Goal: Task Accomplishment & Management: Complete application form

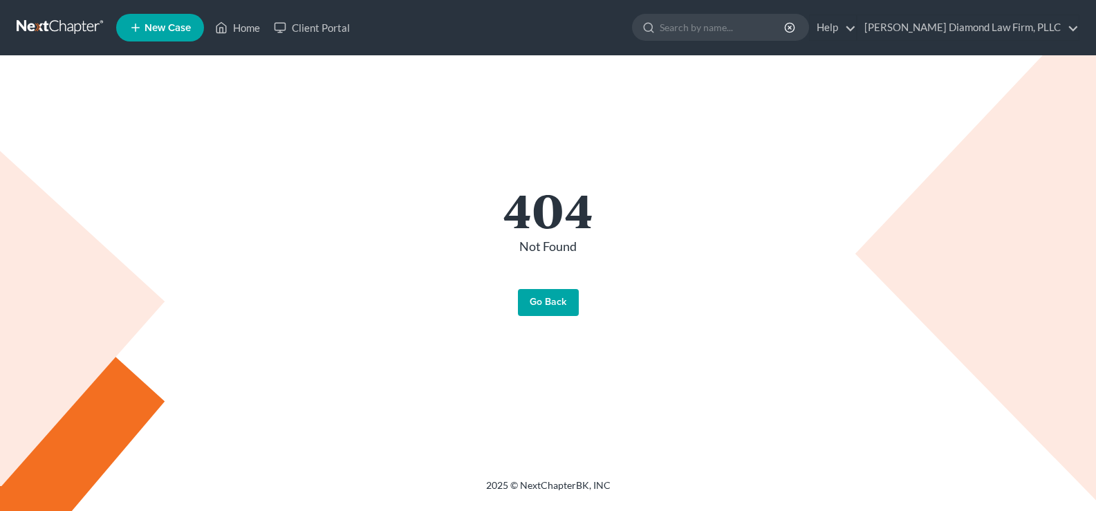
click at [543, 299] on link "Go Back" at bounding box center [548, 303] width 61 height 28
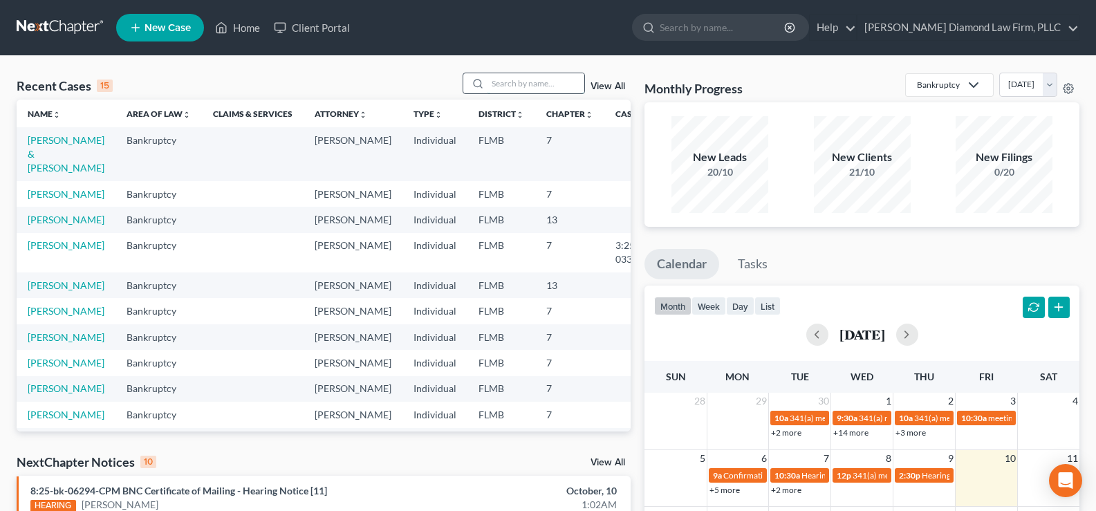
click at [503, 87] on input "search" at bounding box center [536, 83] width 97 height 20
type input "T"
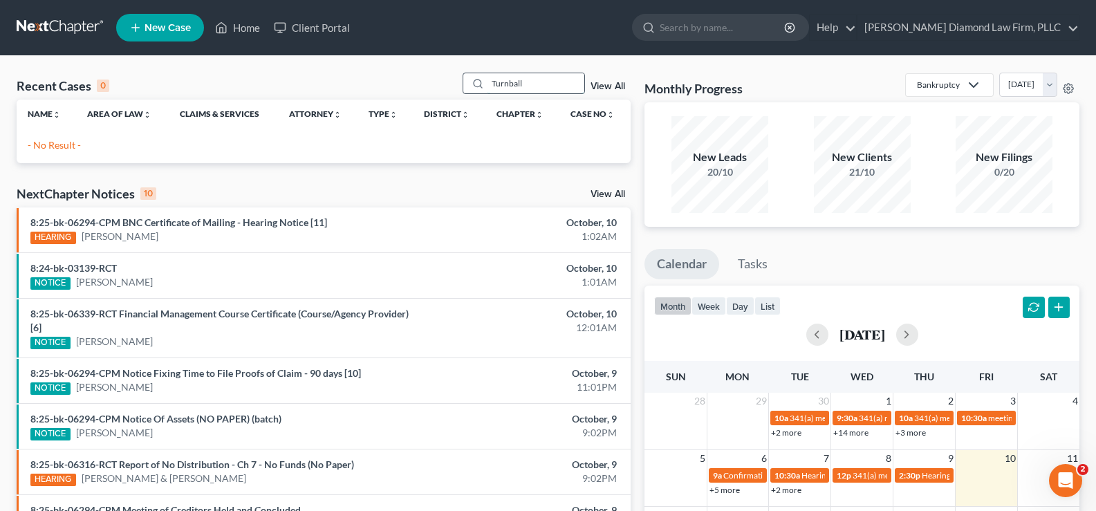
click at [535, 87] on input "Turnball" at bounding box center [536, 83] width 97 height 20
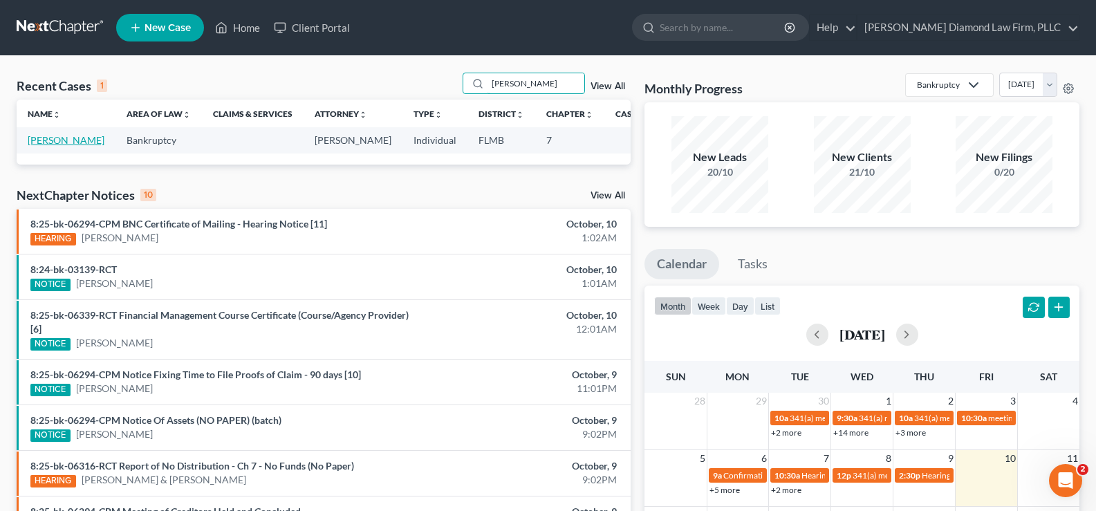
type input "Turnbull"
click at [50, 141] on link "Turnbull, Jane" at bounding box center [66, 140] width 77 height 12
select select "16"
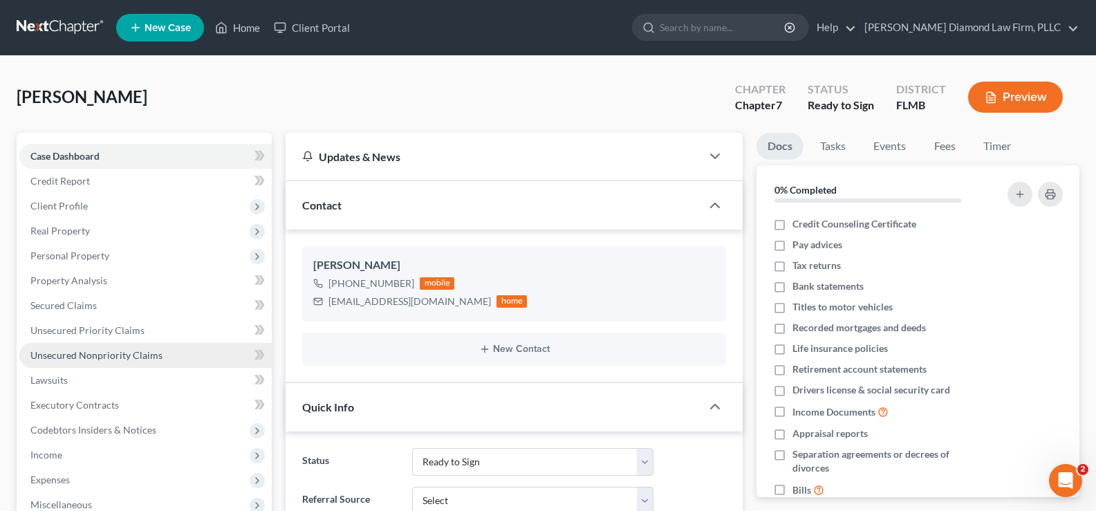
click at [120, 355] on span "Unsecured Nonpriority Claims" at bounding box center [96, 355] width 132 height 12
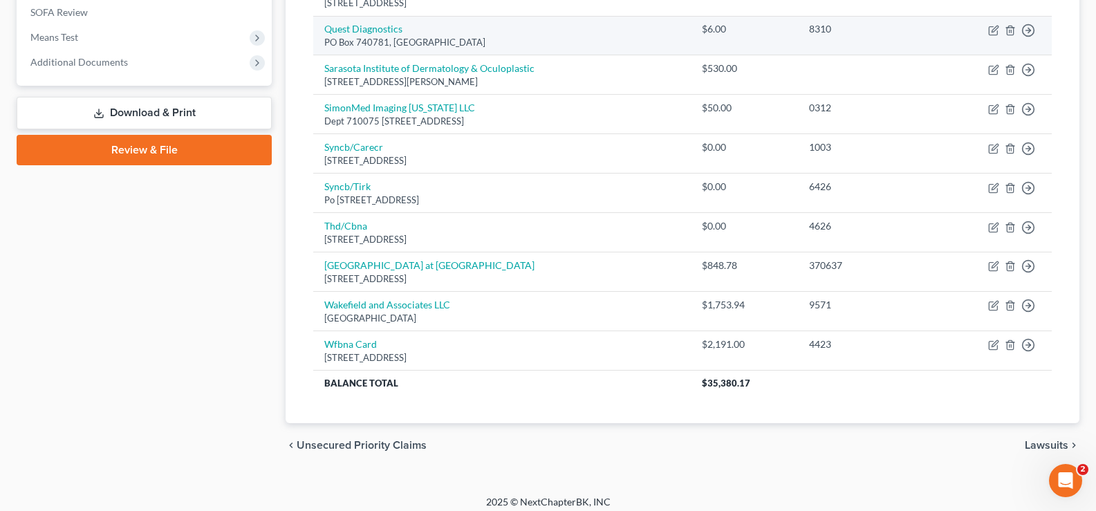
scroll to position [526, 0]
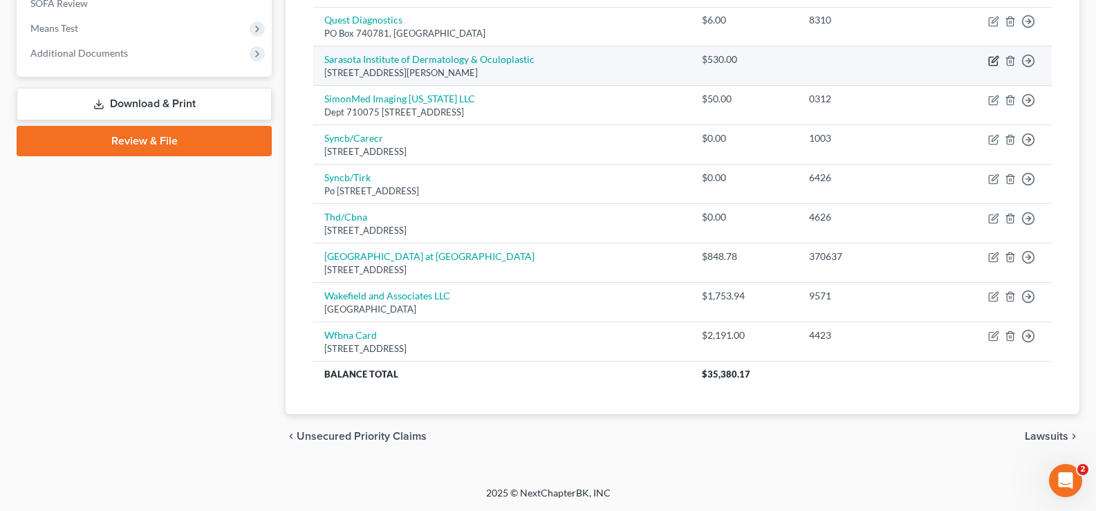
click at [995, 59] on icon "button" at bounding box center [993, 60] width 11 height 11
select select "9"
select select "0"
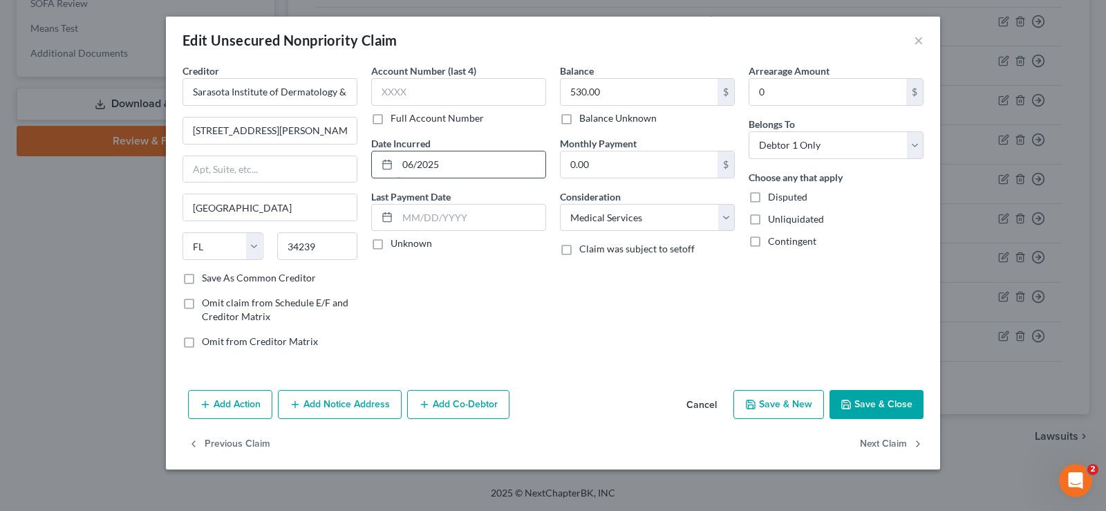
click at [446, 167] on input "06/2025" at bounding box center [472, 164] width 148 height 26
drag, startPoint x: 446, startPoint y: 167, endPoint x: 409, endPoint y: 171, distance: 37.6
click at [409, 171] on input "06/2025" at bounding box center [472, 164] width 148 height 26
type input "06/2025"
click at [426, 100] on input "text" at bounding box center [458, 92] width 175 height 28
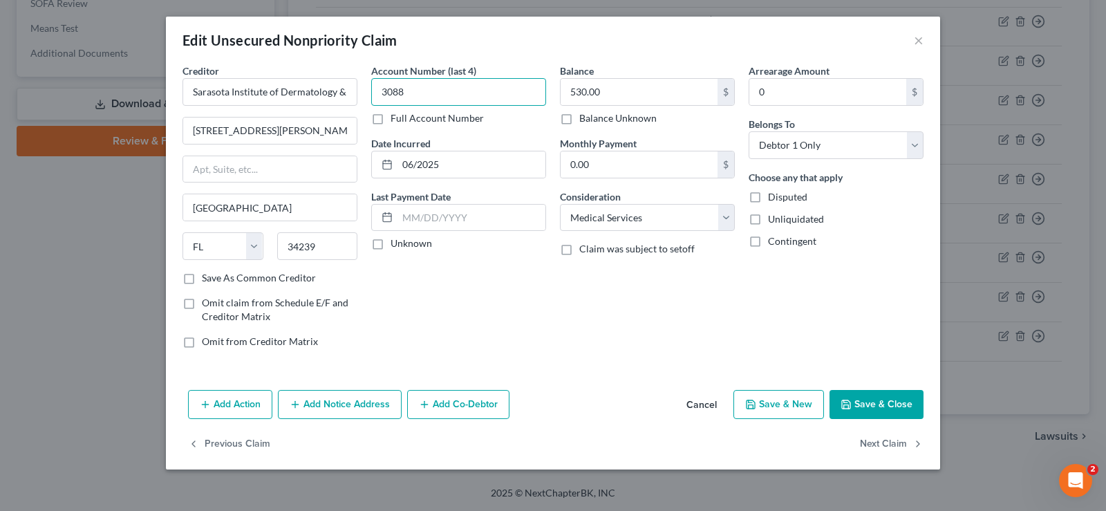
type input "3088"
click at [609, 93] on input "530.00" at bounding box center [639, 92] width 157 height 26
type input "410"
click at [328, 138] on input "1617 S Tuttle Ave 3rd Floor" at bounding box center [270, 131] width 174 height 26
type input "1617 S Tuttle Ave Suite 3"
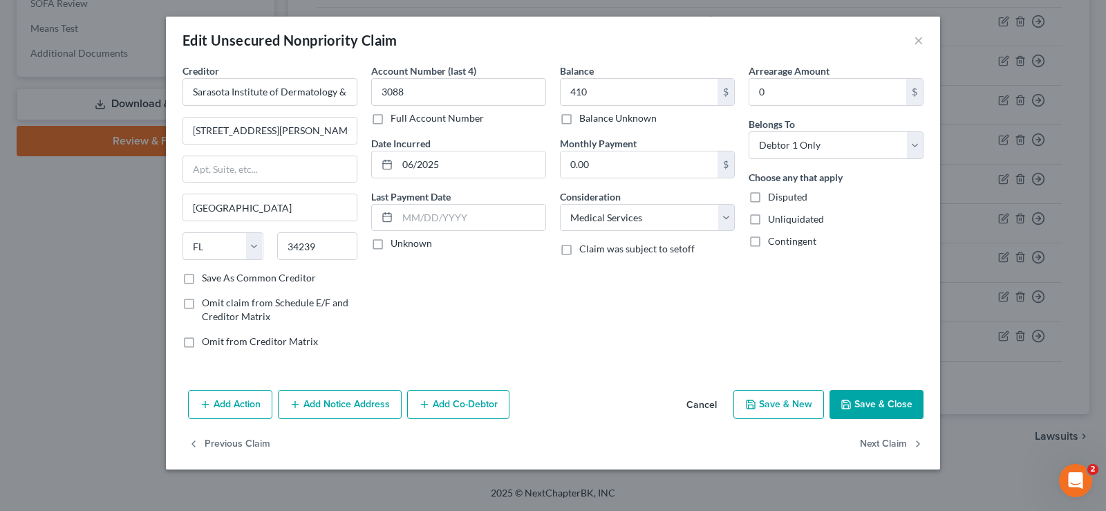
click at [882, 404] on button "Save & Close" at bounding box center [877, 404] width 94 height 29
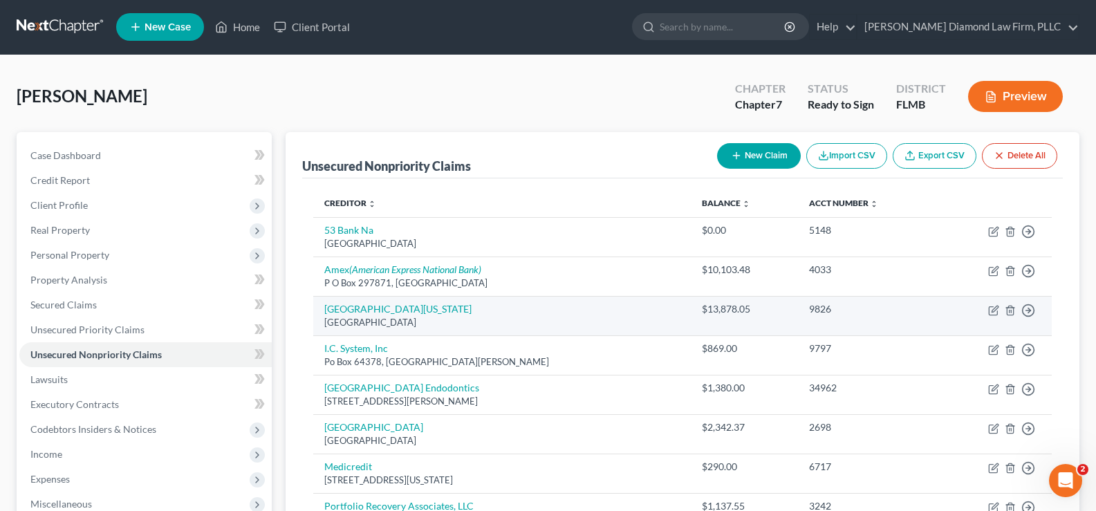
scroll to position [0, 0]
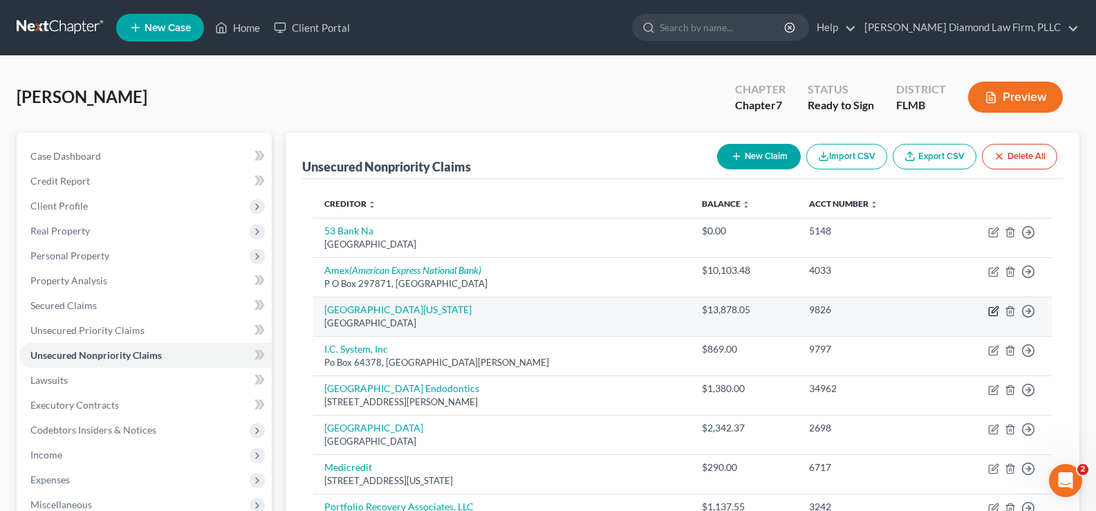
click at [991, 308] on icon "button" at bounding box center [993, 312] width 8 height 8
select select "44"
select select "9"
select select "0"
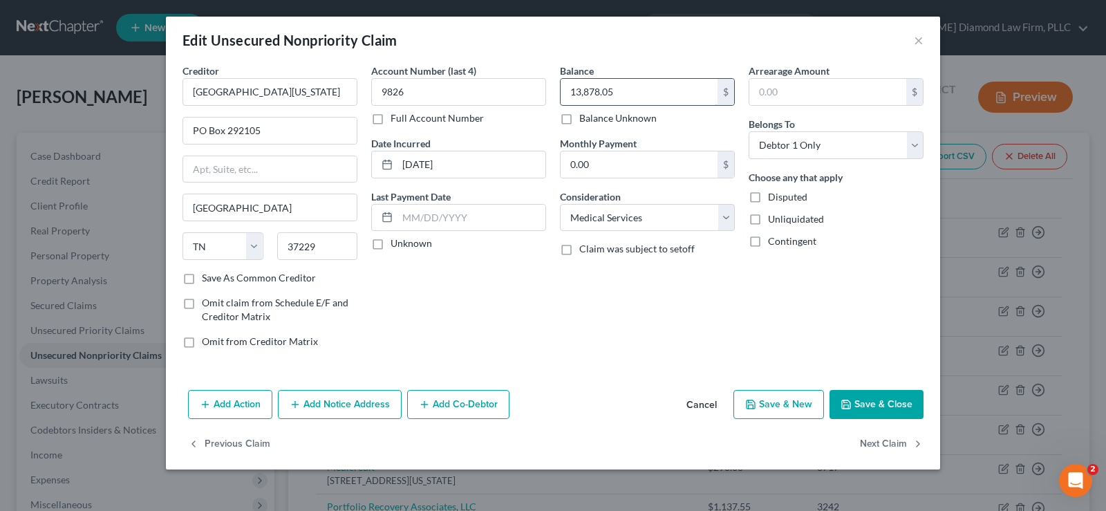
click at [629, 89] on input "13,878.05" at bounding box center [639, 92] width 157 height 26
type input "60.00"
click at [881, 411] on button "Save & Close" at bounding box center [877, 404] width 94 height 29
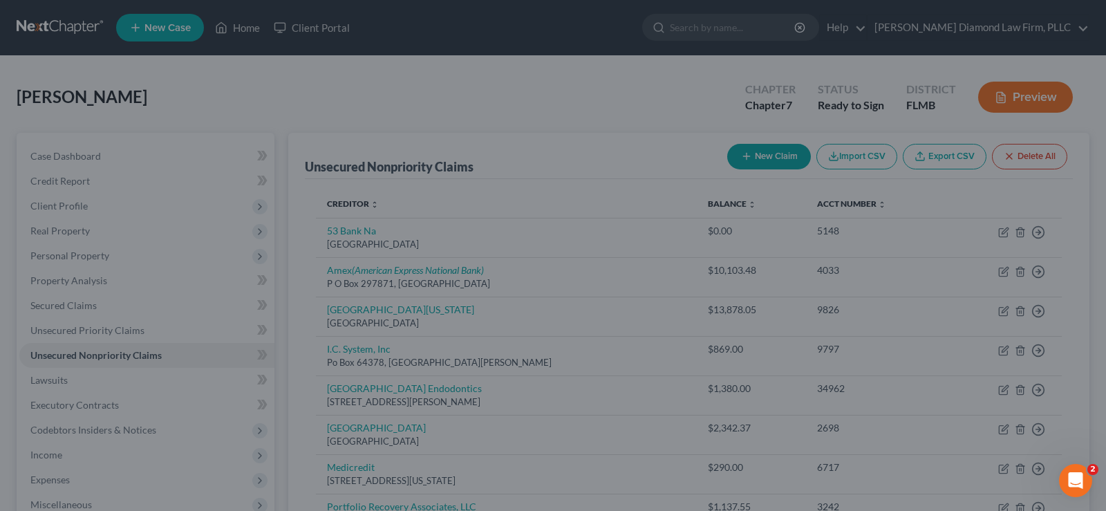
type input "0"
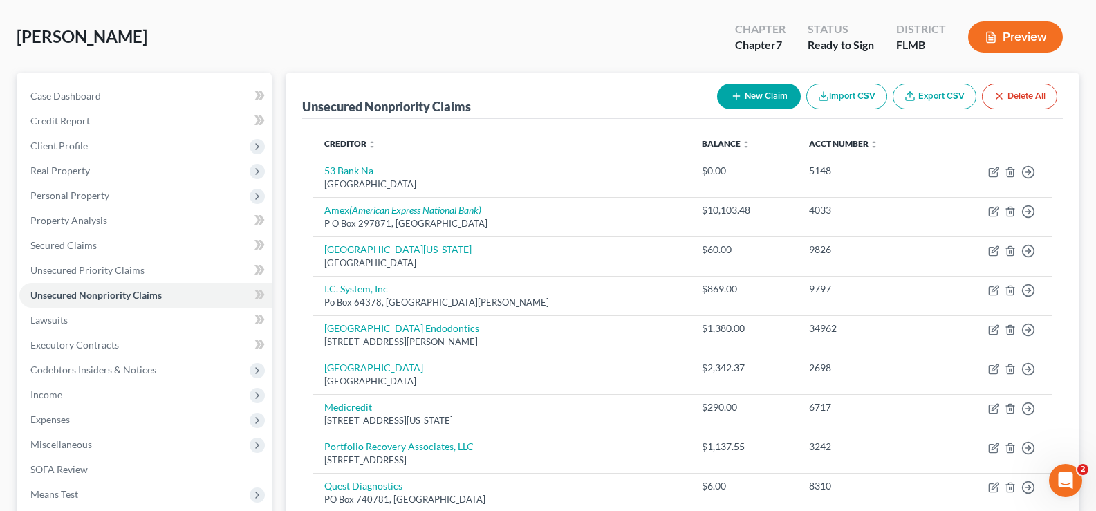
scroll to position [138, 0]
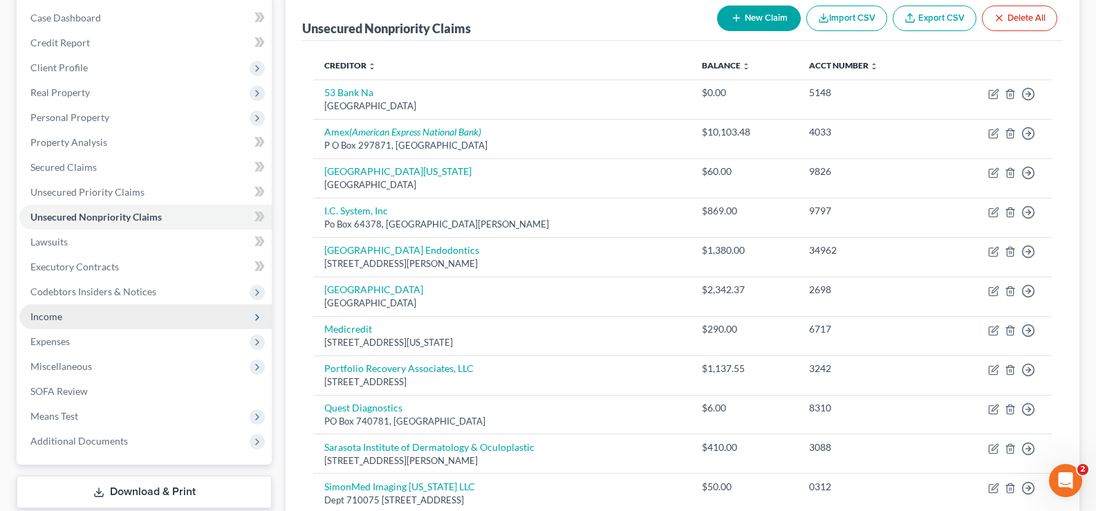
click at [120, 325] on span "Income" at bounding box center [145, 316] width 252 height 25
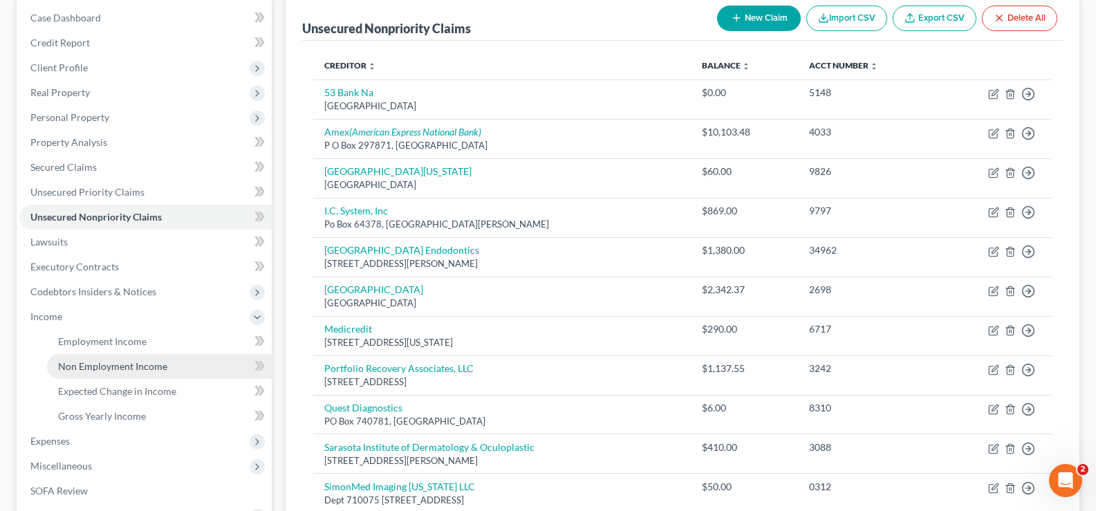
click at [129, 370] on span "Non Employment Income" at bounding box center [112, 366] width 109 height 12
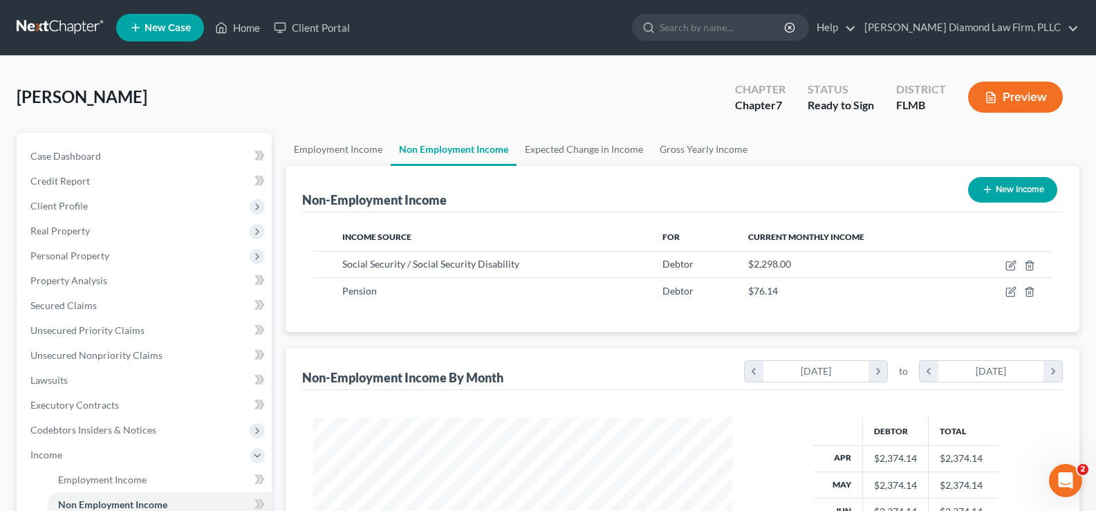
scroll to position [248, 447]
click at [93, 262] on span "Personal Property" at bounding box center [145, 255] width 252 height 25
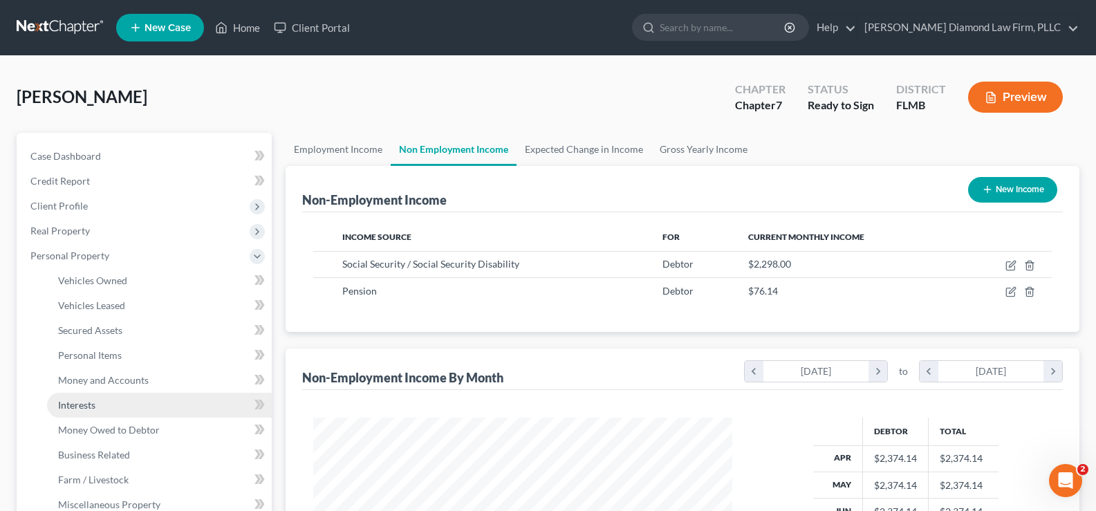
click at [116, 409] on link "Interests" at bounding box center [159, 405] width 225 height 25
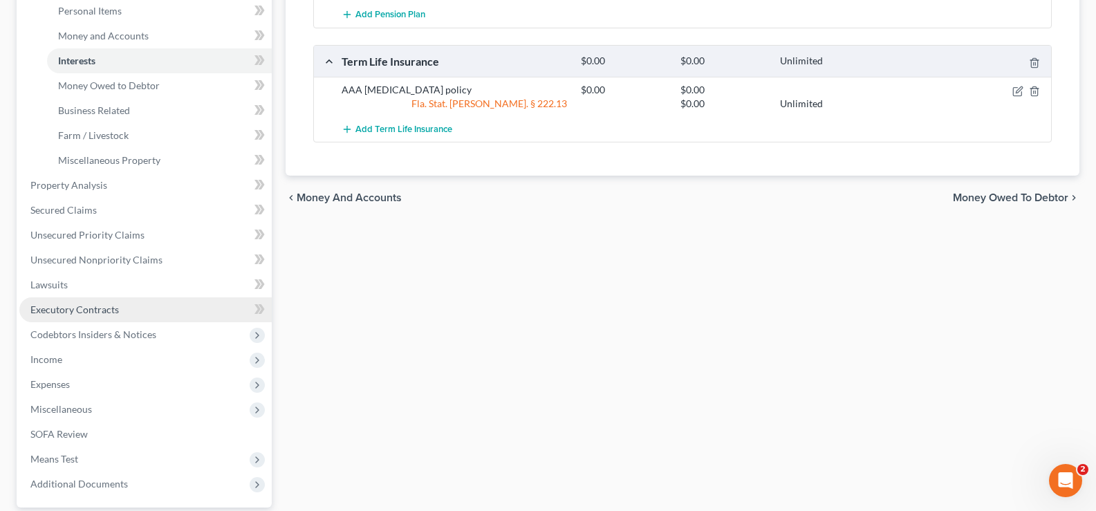
scroll to position [346, 0]
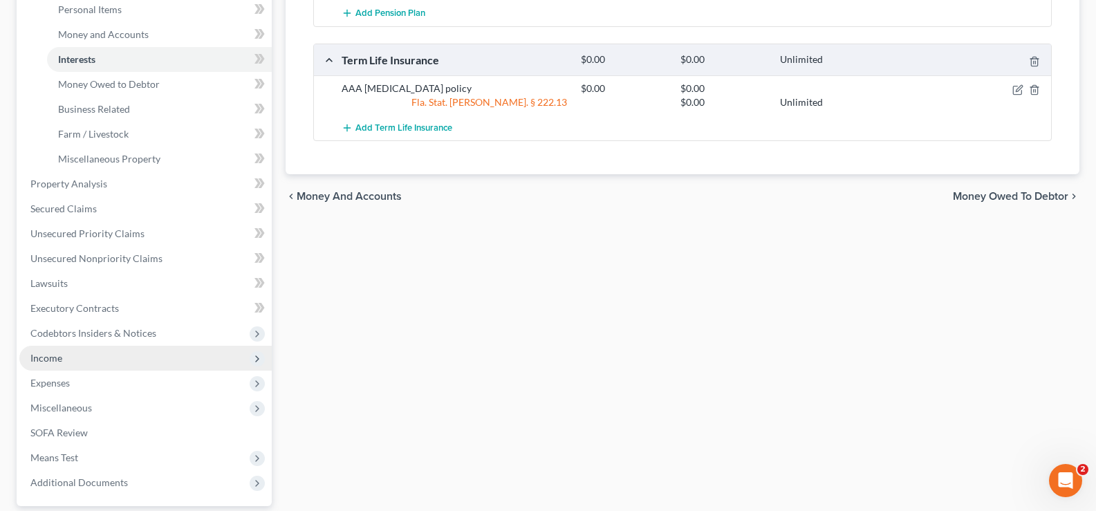
click at [87, 358] on span "Income" at bounding box center [145, 358] width 252 height 25
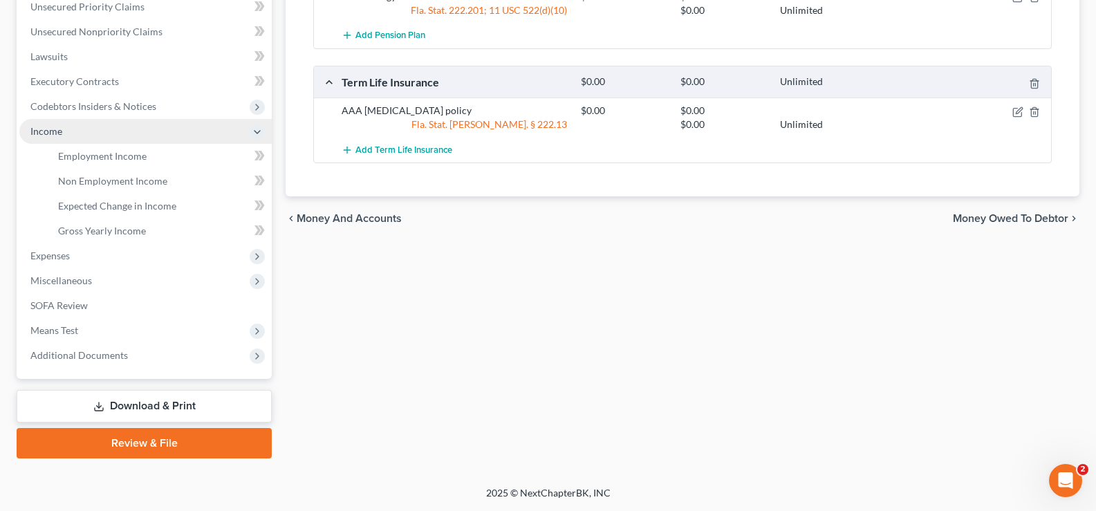
scroll to position [324, 0]
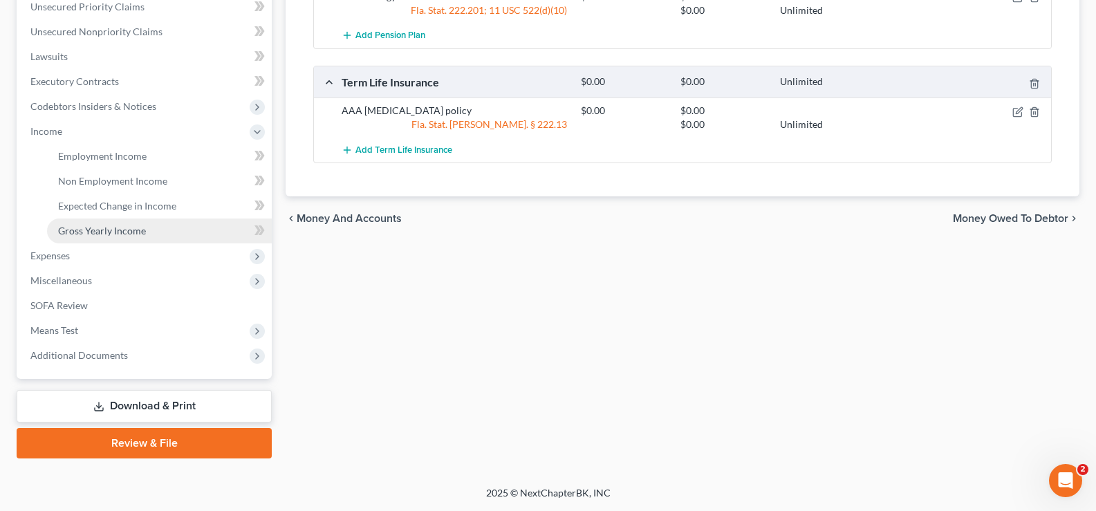
click at [128, 235] on span "Gross Yearly Income" at bounding box center [102, 231] width 88 height 12
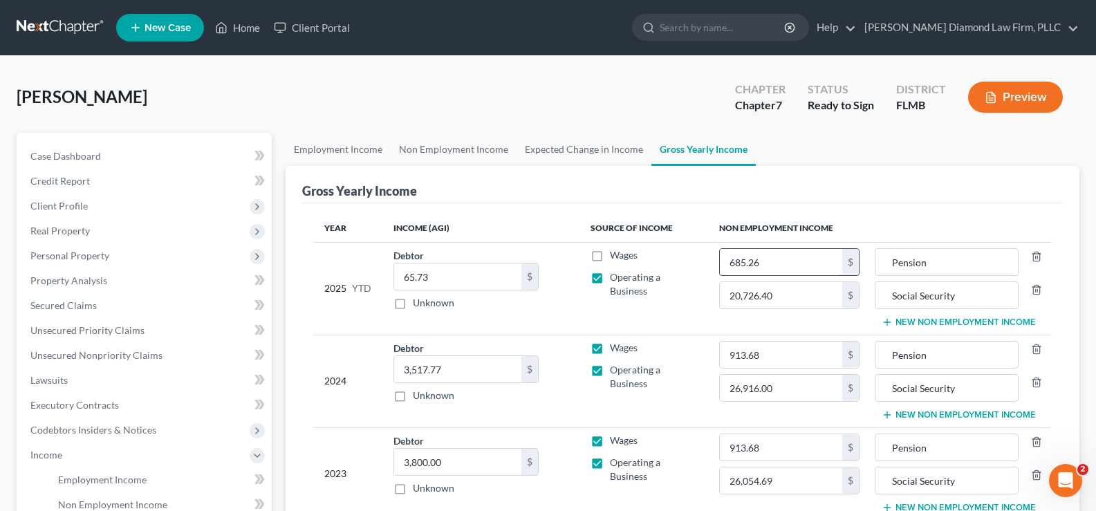
click at [791, 259] on input "685.26" at bounding box center [781, 262] width 123 height 26
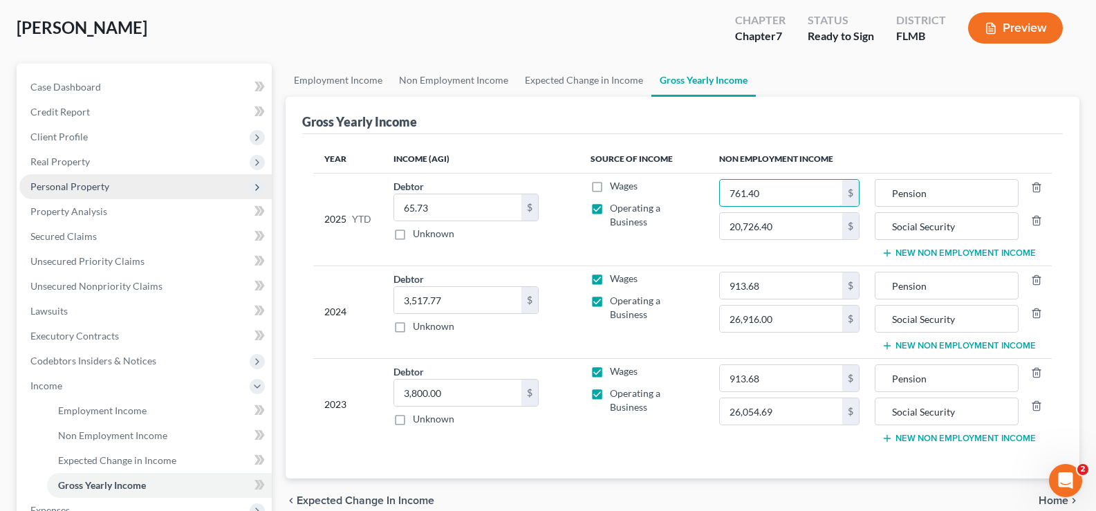
type input "761.40"
click at [103, 187] on span "Personal Property" at bounding box center [69, 186] width 79 height 12
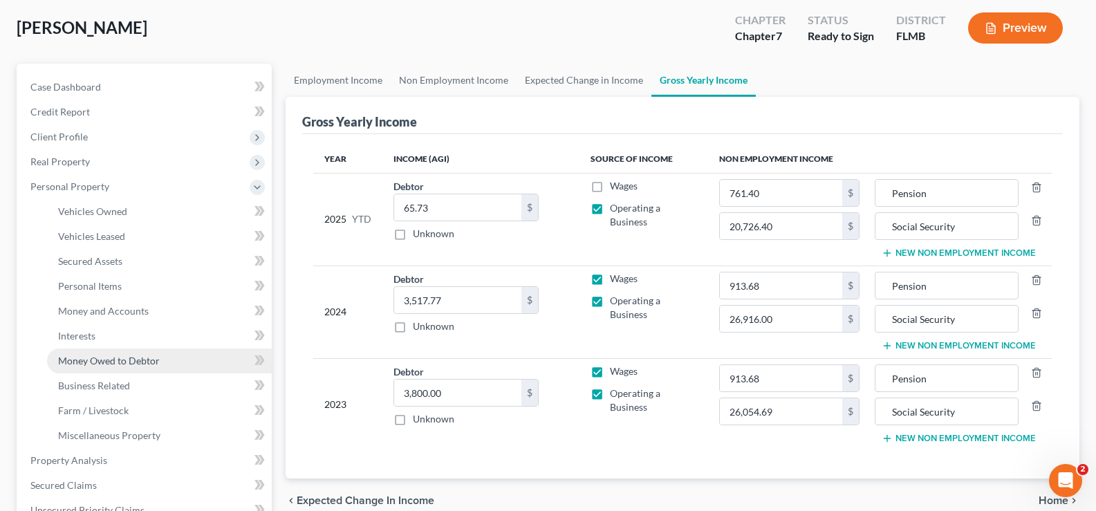
click at [111, 356] on span "Money Owed to Debtor" at bounding box center [109, 361] width 102 height 12
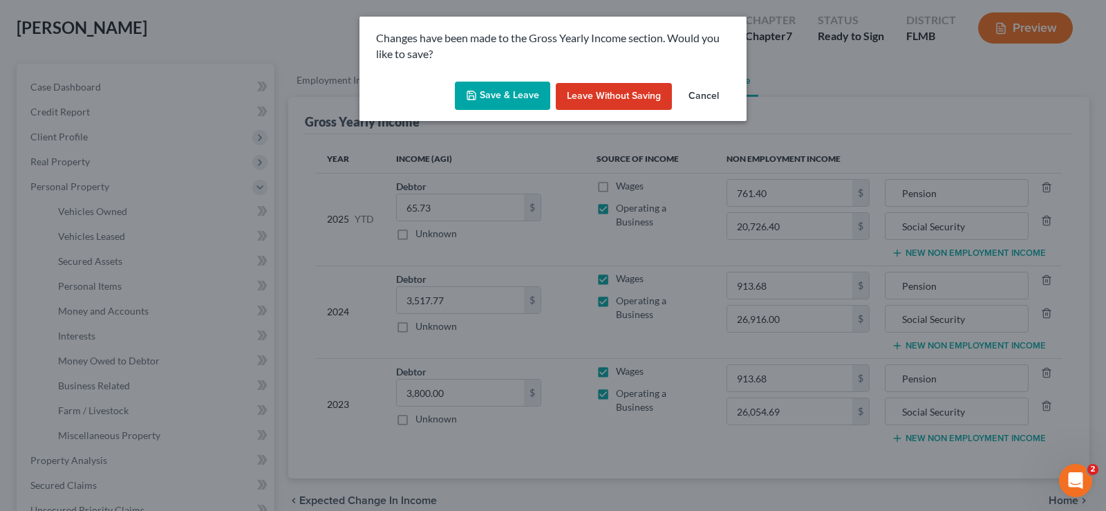
click at [508, 86] on button "Save & Leave" at bounding box center [502, 96] width 95 height 29
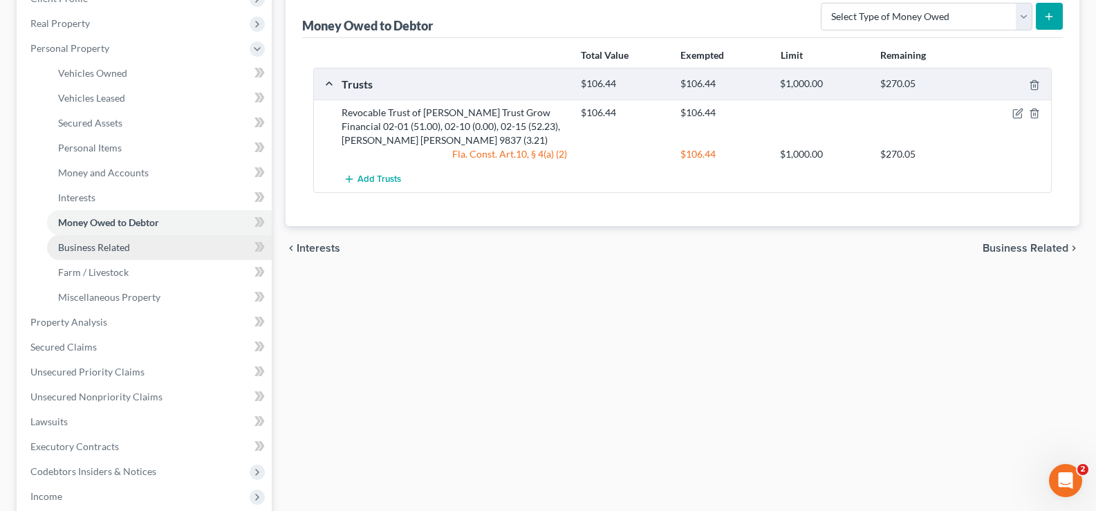
scroll to position [277, 0]
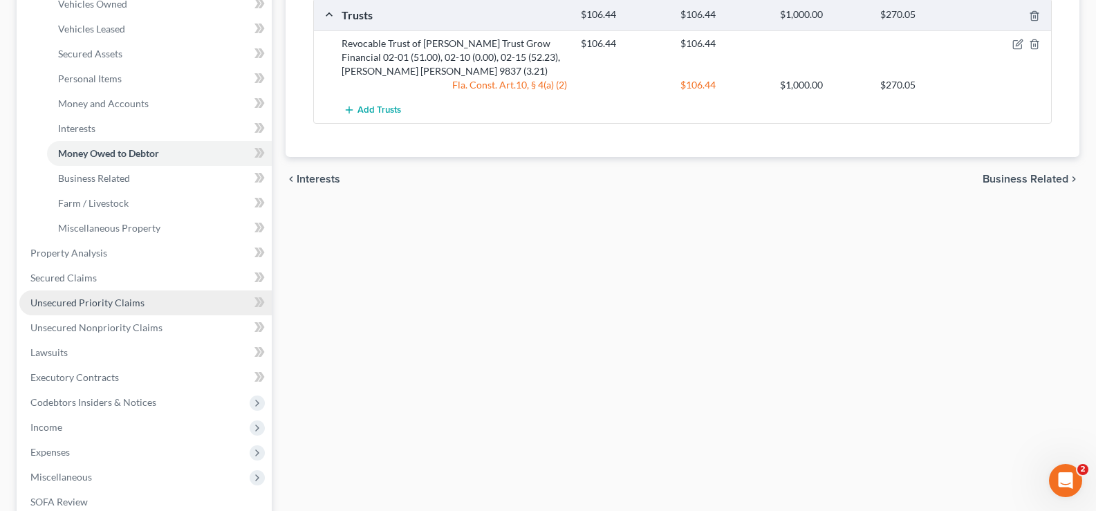
click at [103, 303] on span "Unsecured Priority Claims" at bounding box center [87, 303] width 114 height 12
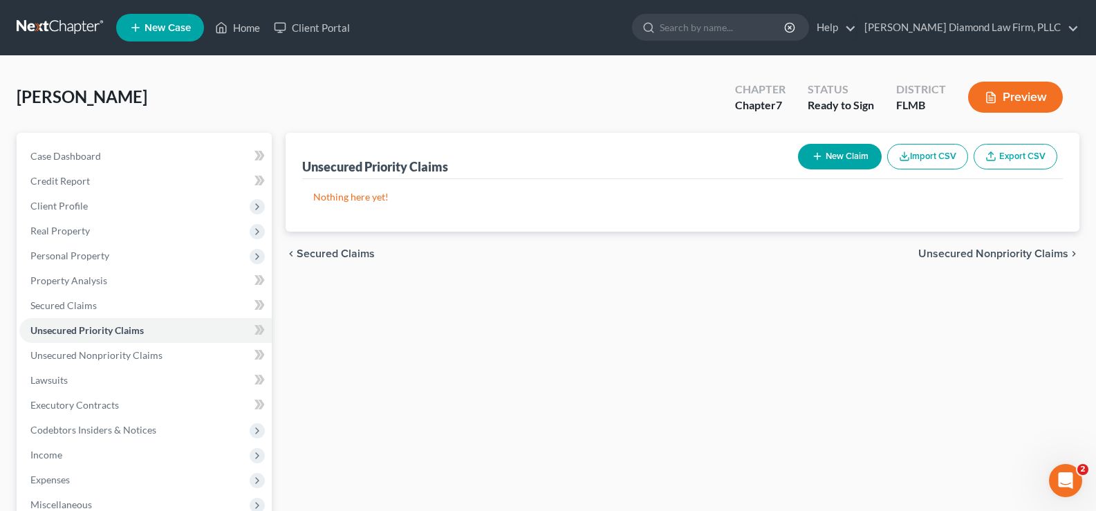
click at [844, 147] on button "New Claim" at bounding box center [840, 157] width 84 height 26
select select "0"
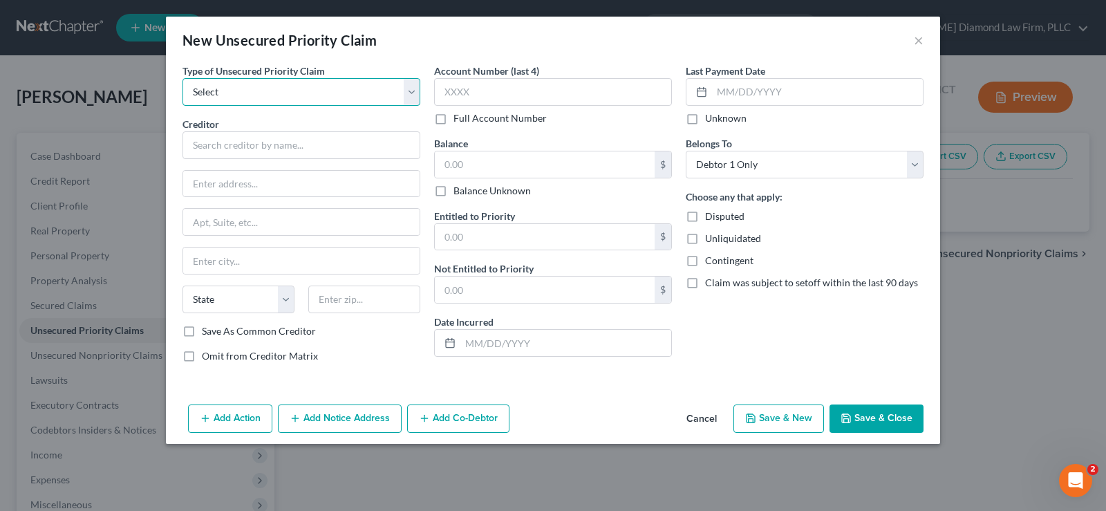
click at [313, 89] on select "Select Taxes & Other Government Units Domestic Support Obligations Extensions o…" at bounding box center [302, 92] width 238 height 28
select select "0"
click at [183, 78] on select "Select Taxes & Other Government Units Domestic Support Obligations Extensions o…" at bounding box center [302, 92] width 238 height 28
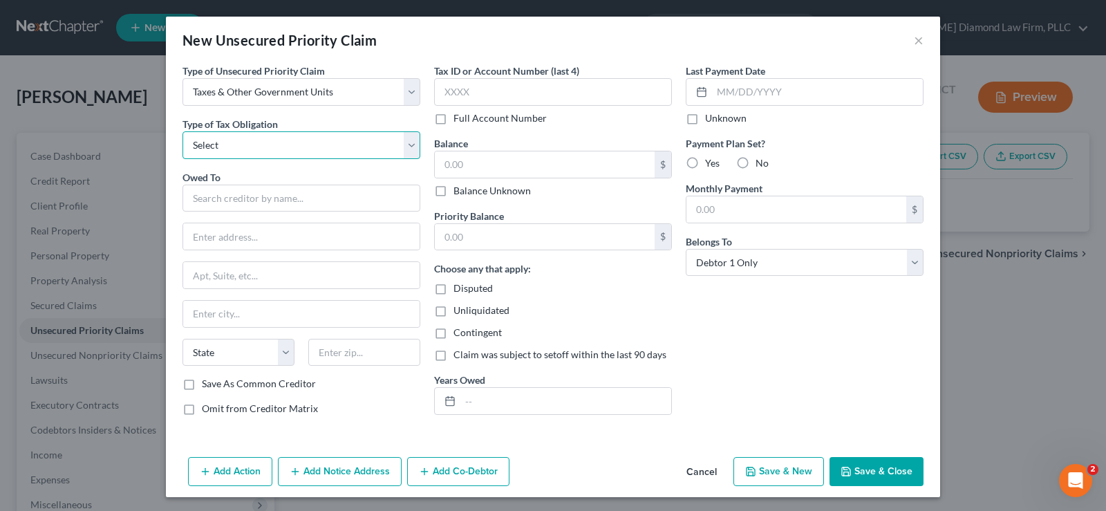
click at [250, 140] on select "Select Federal City State Franchise Tax Board Other" at bounding box center [302, 145] width 238 height 28
click at [914, 39] on button "×" at bounding box center [919, 40] width 10 height 17
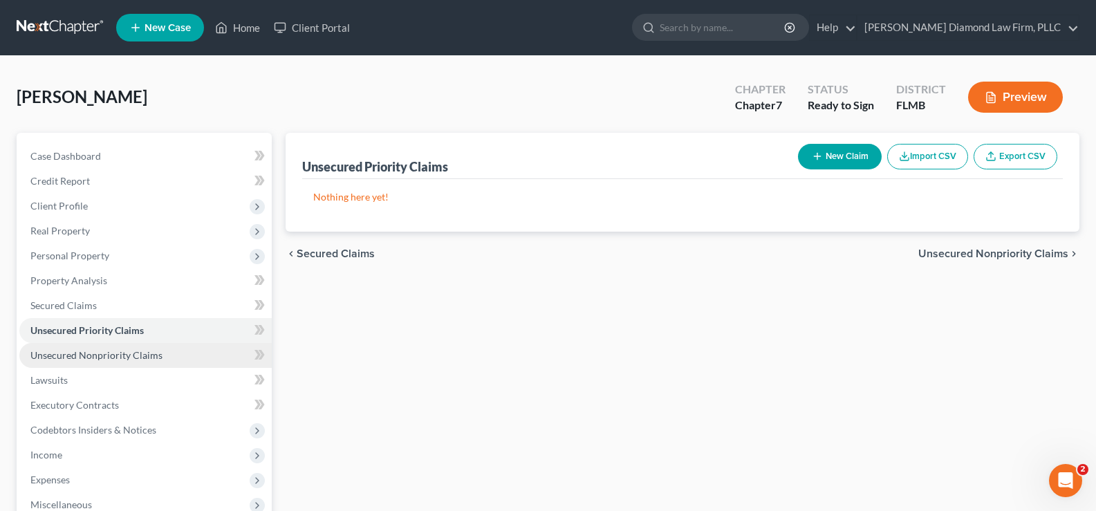
click at [98, 353] on span "Unsecured Nonpriority Claims" at bounding box center [96, 355] width 132 height 12
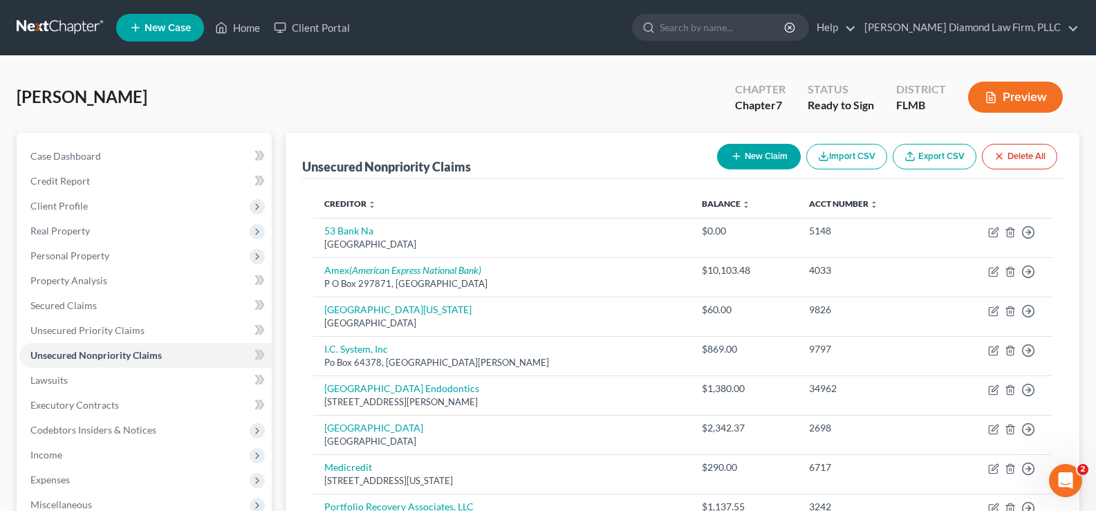
click at [761, 160] on button "New Claim" at bounding box center [759, 157] width 84 height 26
select select "0"
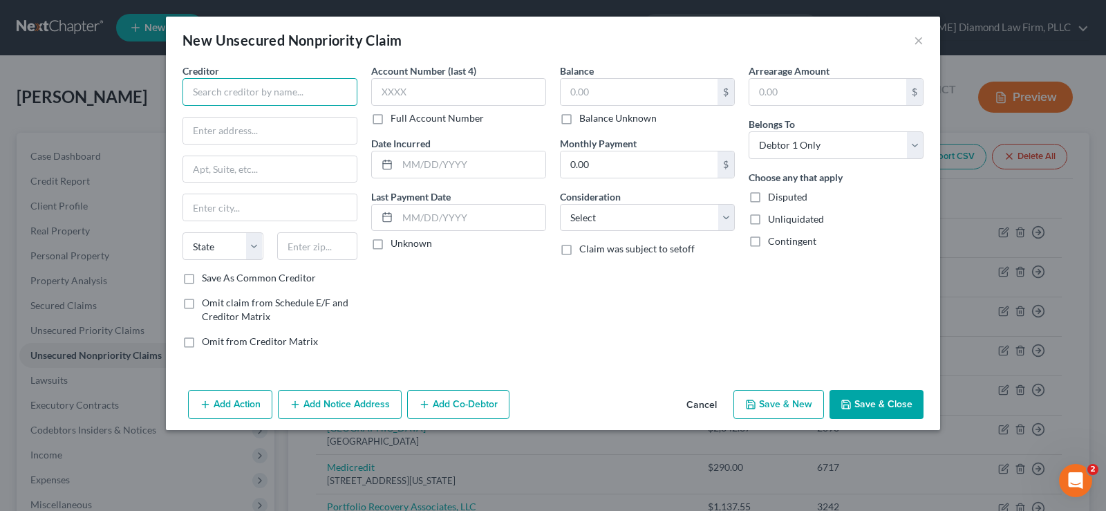
click at [315, 82] on input "text" at bounding box center [270, 92] width 175 height 28
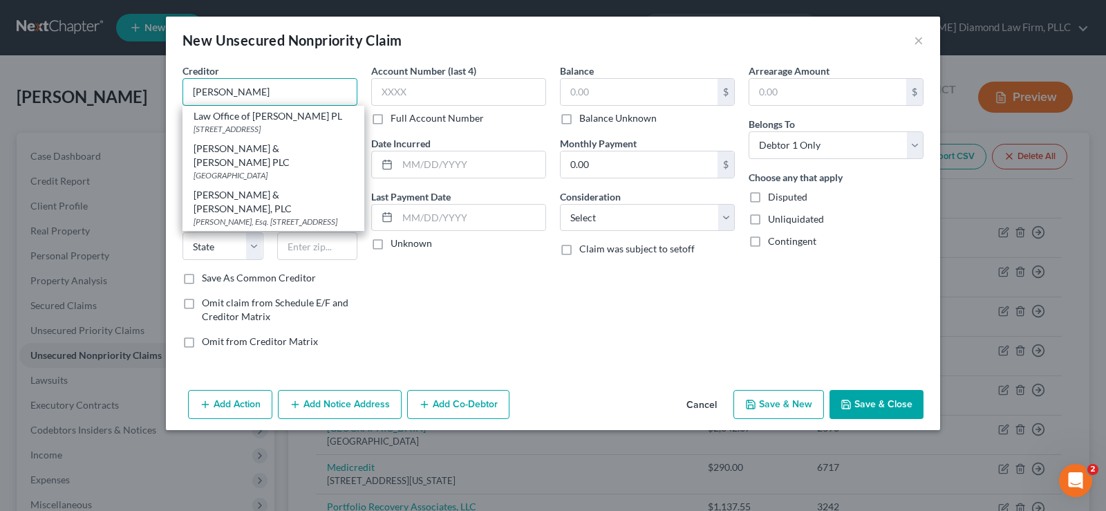
click at [192, 85] on input "Daniel" at bounding box center [270, 92] width 175 height 28
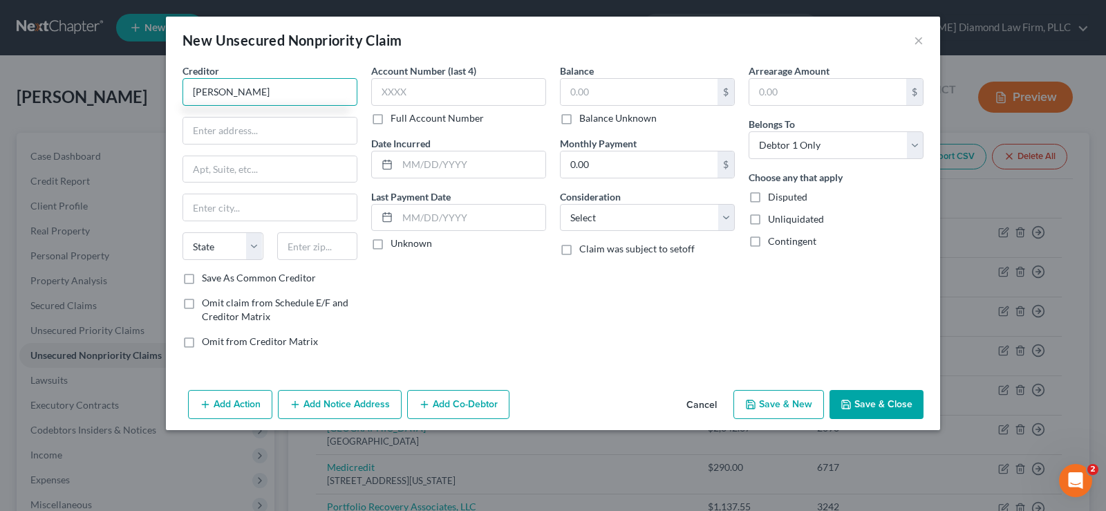
click at [272, 91] on input "Dr. Daniel" at bounding box center [270, 92] width 175 height 28
type input "Dr. Daniel W. Schaffner"
type input "11215 E State Road 70"
type input "34202"
type input "Bradenton"
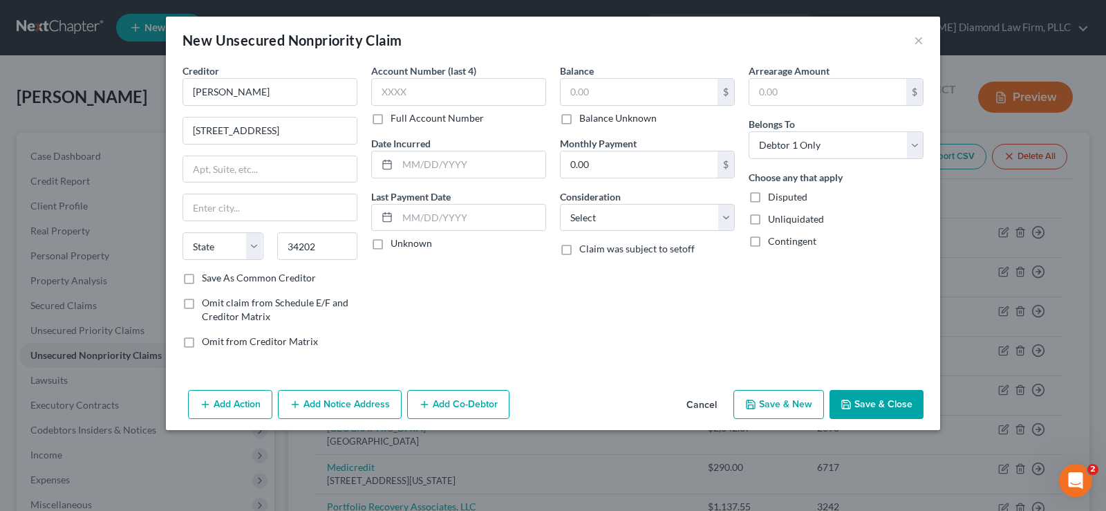
select select "9"
click at [471, 84] on input "text" at bounding box center [458, 92] width 175 height 28
click at [519, 176] on input "text" at bounding box center [472, 164] width 148 height 26
type input "01/28/2025"
click at [604, 89] on input "text" at bounding box center [639, 92] width 157 height 26
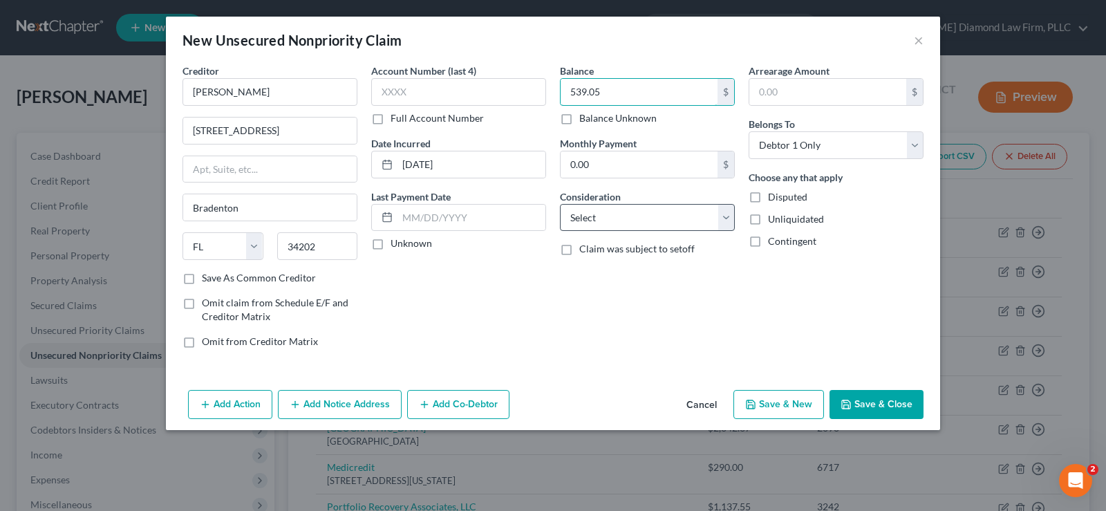
type input "539.05"
click at [606, 223] on select "Select Cable / Satellite Services Collection Agency Credit Card Debt Debt Couns…" at bounding box center [647, 218] width 175 height 28
select select "9"
click at [560, 204] on select "Select Cable / Satellite Services Collection Agency Credit Card Debt Debt Couns…" at bounding box center [647, 218] width 175 height 28
click at [450, 82] on input "text" at bounding box center [458, 92] width 175 height 28
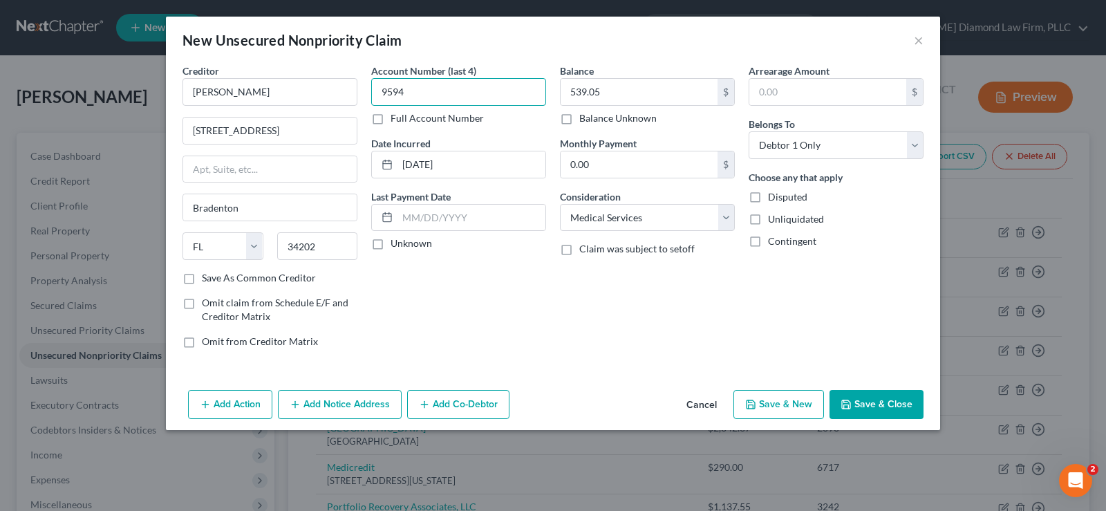
type input "9594"
click at [892, 407] on button "Save & Close" at bounding box center [877, 404] width 94 height 29
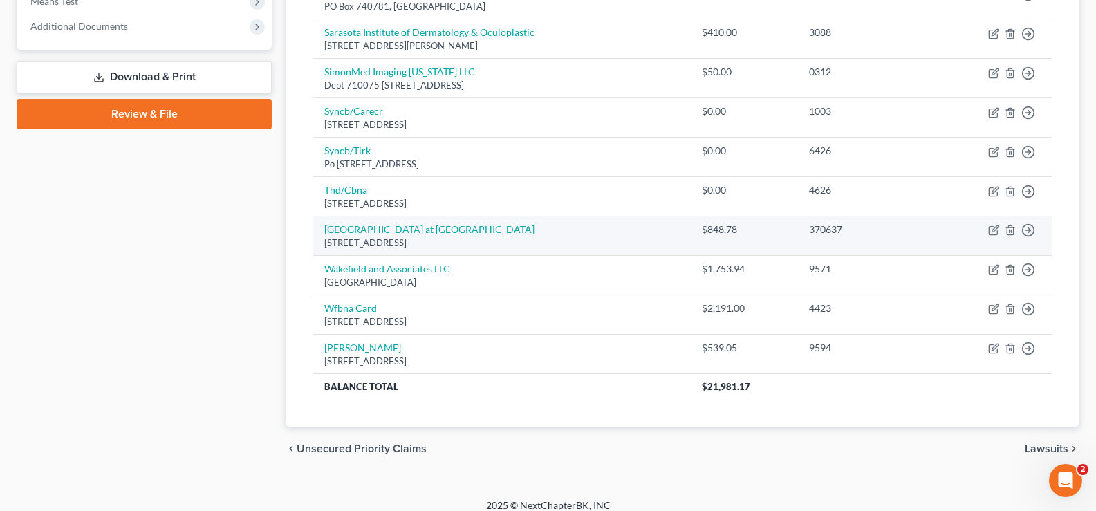
scroll to position [566, 0]
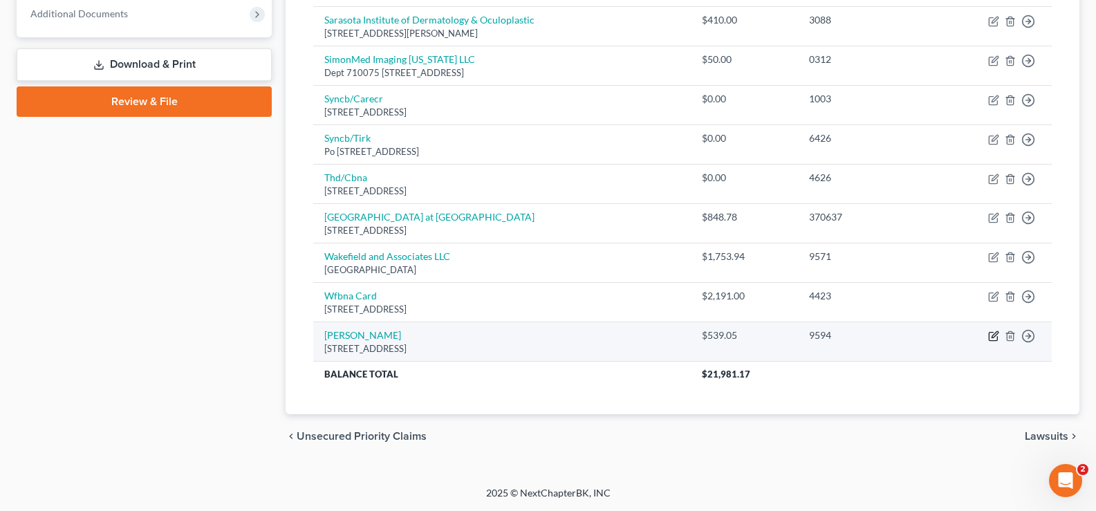
click at [993, 337] on icon "button" at bounding box center [995, 335] width 6 height 6
select select "9"
select select "0"
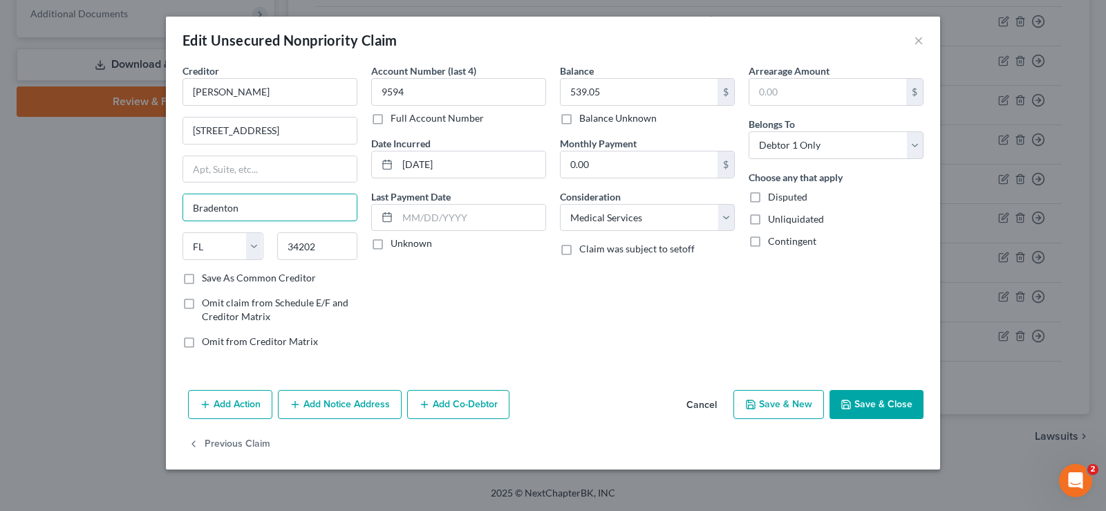
drag, startPoint x: 259, startPoint y: 212, endPoint x: 173, endPoint y: 212, distance: 86.4
click at [174, 214] on div "Creditor * Dr. Daniel W. Schaffner 11215 E State Road 70 Bradenton State AL AK …" at bounding box center [553, 224] width 775 height 321
type input "Lakewood Ranch"
click at [871, 409] on button "Save & Close" at bounding box center [877, 404] width 94 height 29
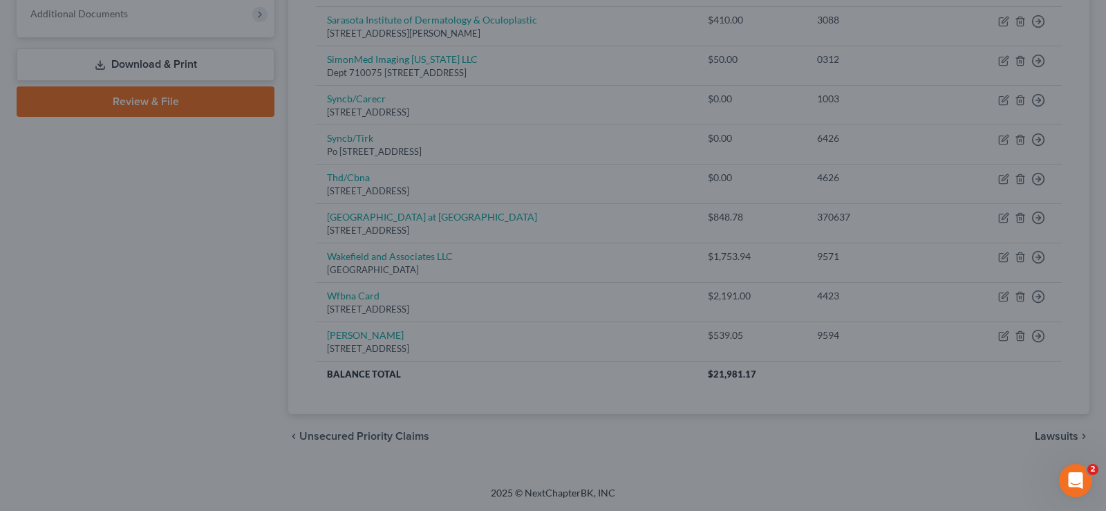
type input "0"
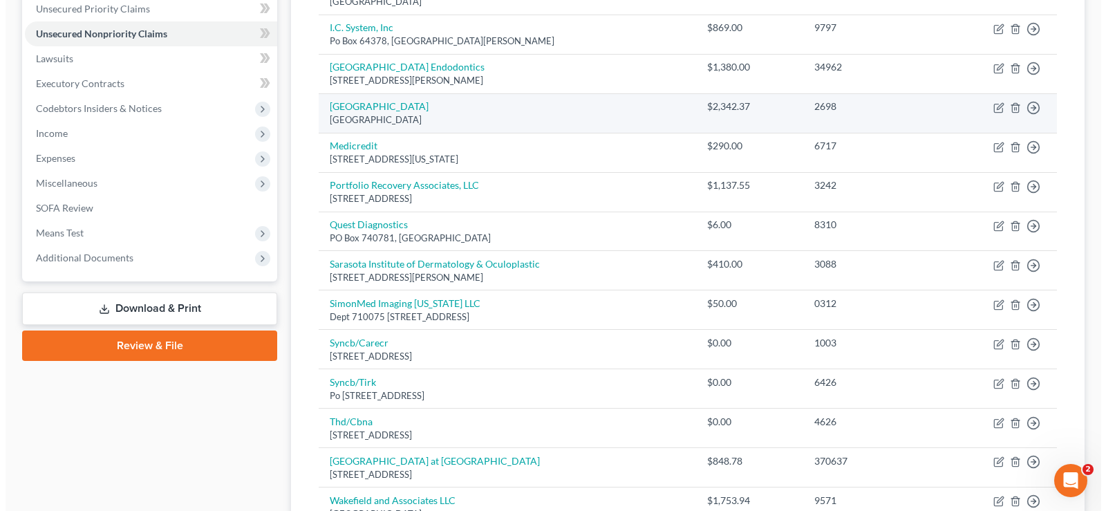
scroll to position [82, 0]
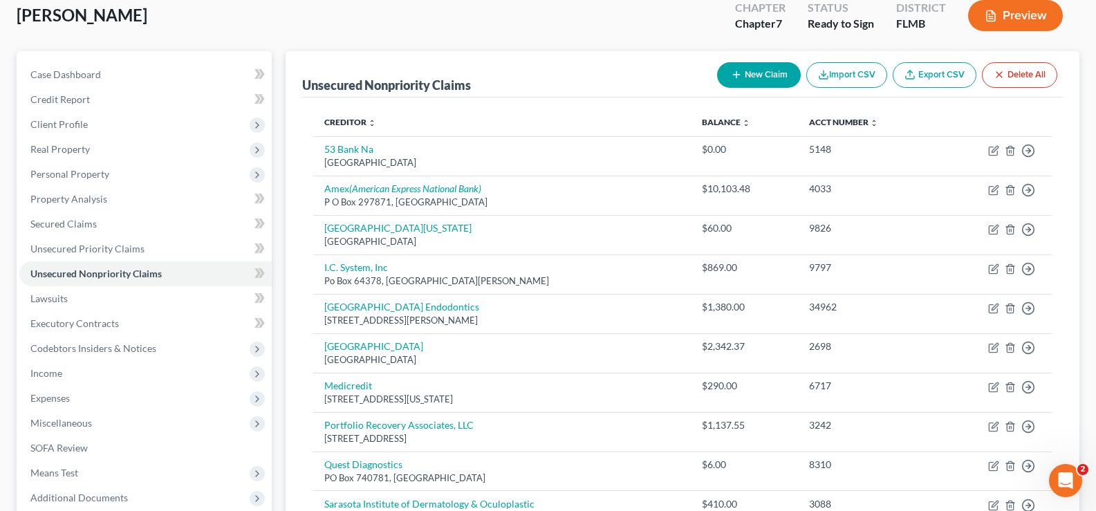
click at [770, 71] on button "New Claim" at bounding box center [759, 75] width 84 height 26
select select "0"
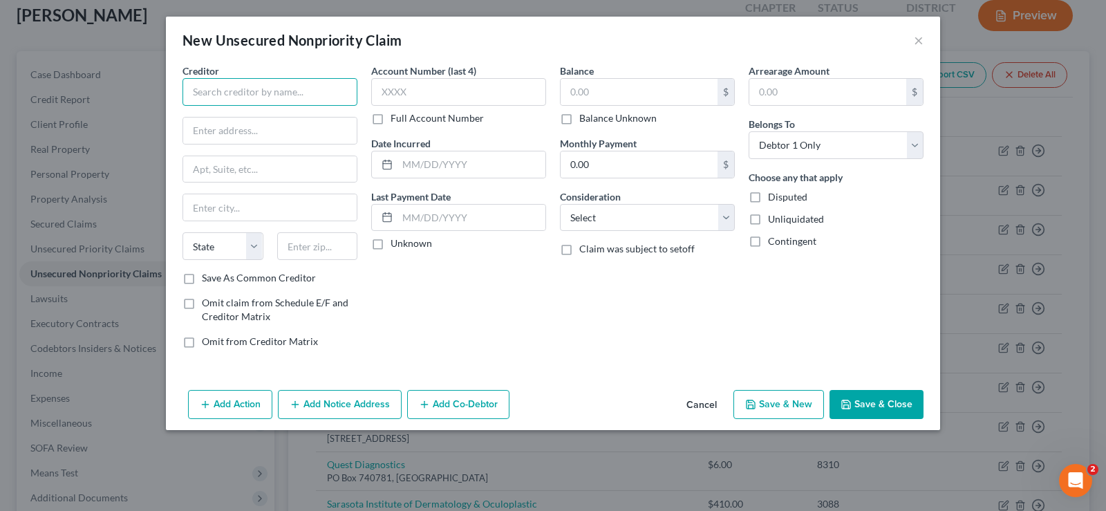
click at [234, 86] on input "text" at bounding box center [270, 92] width 175 height 28
type input "West Coast Cardiology Network"
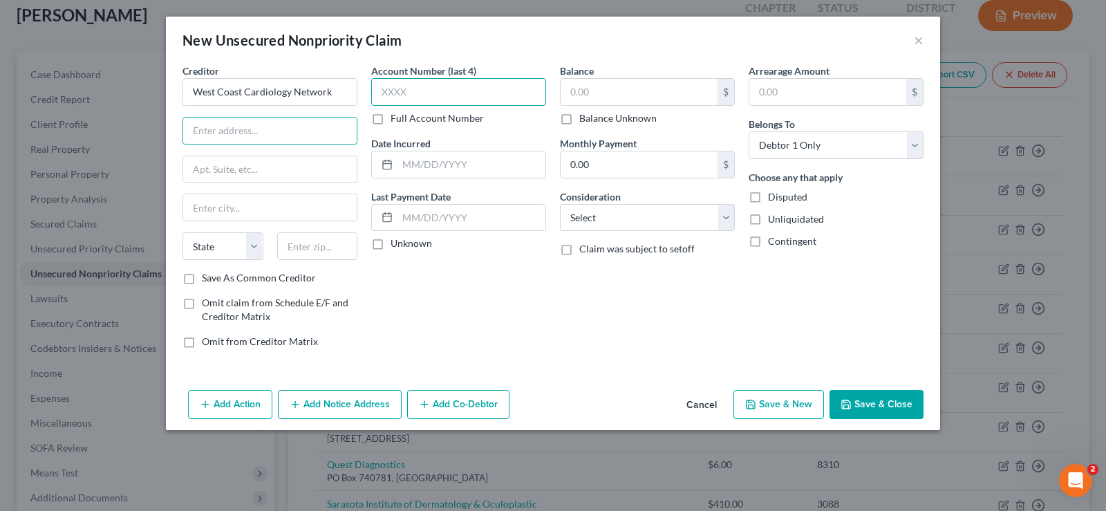
click at [444, 87] on input "text" at bounding box center [458, 92] width 175 height 28
click at [611, 102] on input "text" at bounding box center [639, 92] width 157 height 26
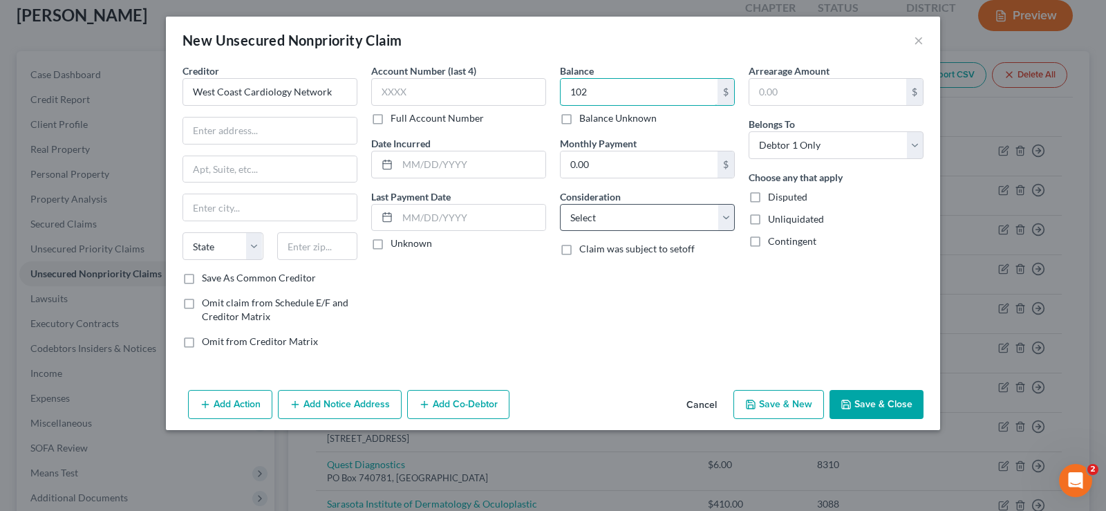
type input "102"
click at [625, 214] on select "Select Cable / Satellite Services Collection Agency Credit Card Debt Debt Couns…" at bounding box center [647, 218] width 175 height 28
select select "9"
click at [560, 204] on select "Select Cable / Satellite Services Collection Agency Credit Card Debt Debt Couns…" at bounding box center [647, 218] width 175 height 28
click at [414, 155] on input "text" at bounding box center [472, 164] width 148 height 26
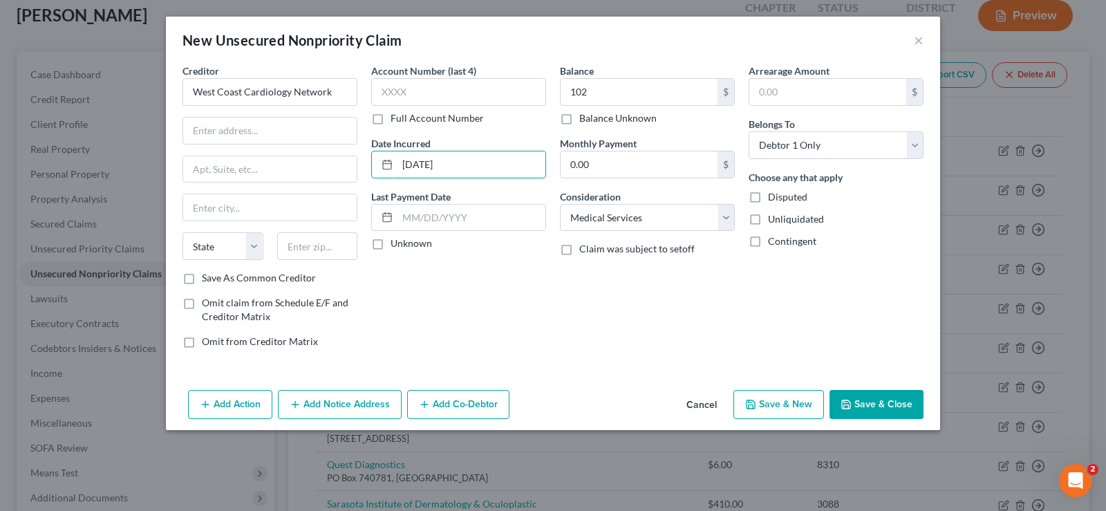
type input "09/10/2025"
click at [320, 241] on input "text" at bounding box center [317, 246] width 81 height 28
type input "34209"
type input "Bradenton"
select select "9"
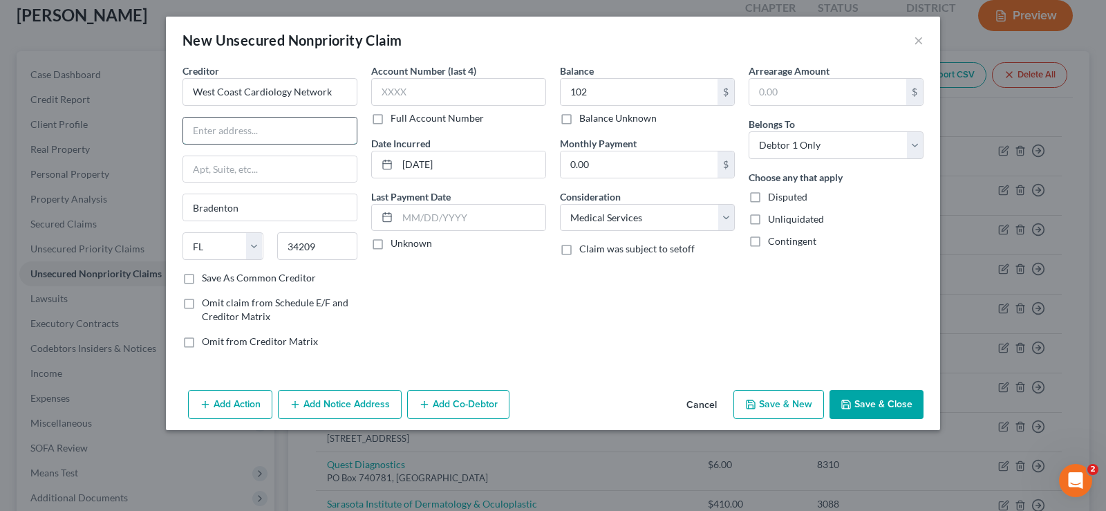
click at [252, 136] on input "text" at bounding box center [270, 131] width 174 height 26
paste input "2010 59th St W. Ste 4200"
type input "2010 59th St W. Ste 4200"
click at [474, 94] on input "text" at bounding box center [458, 92] width 175 height 28
type input "9927"
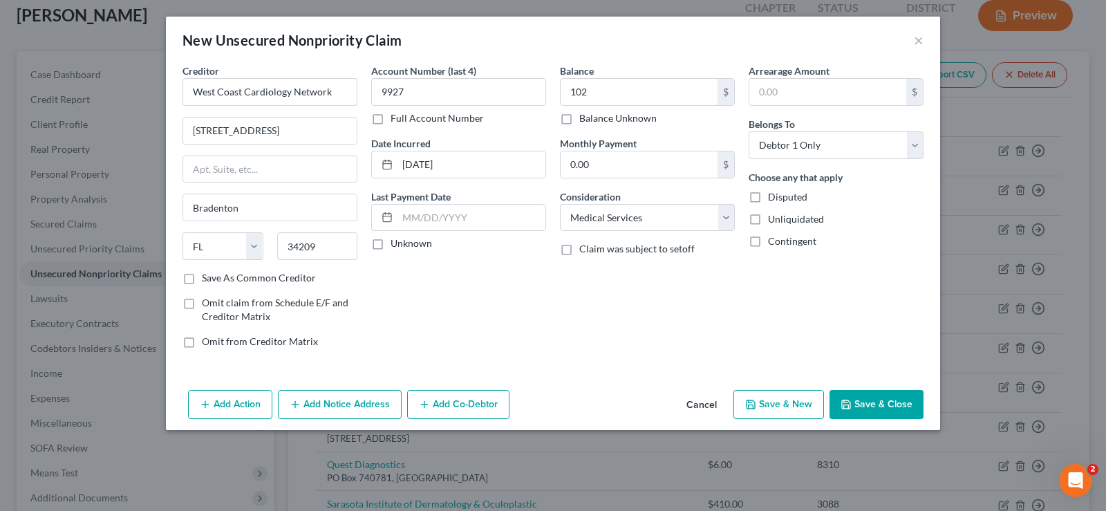
click at [347, 397] on button "Add Notice Address" at bounding box center [340, 404] width 124 height 29
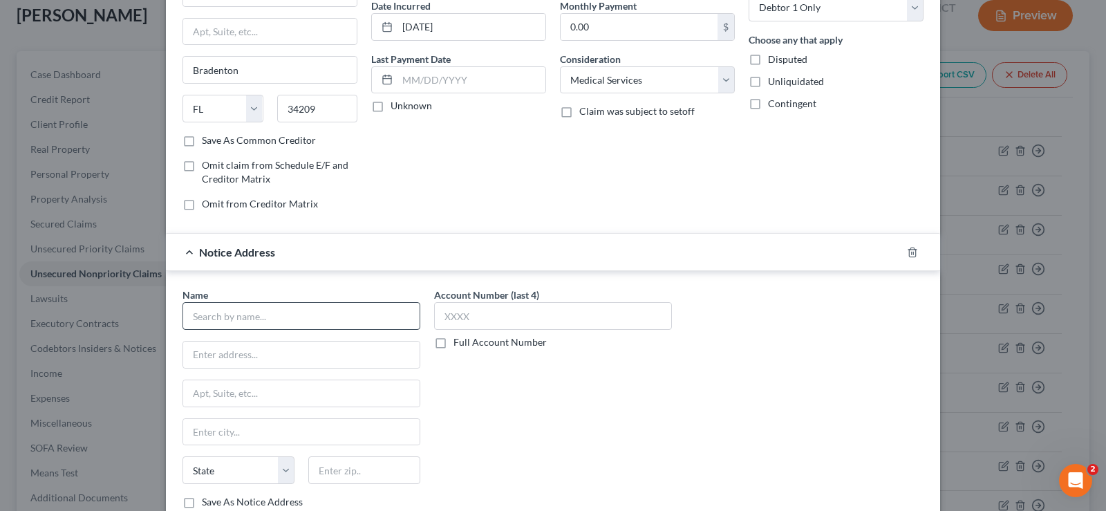
scroll to position [138, 0]
click at [288, 308] on input "text" at bounding box center [302, 316] width 238 height 28
type input "Humana"
click at [355, 351] on input "text" at bounding box center [301, 354] width 237 height 26
type input "PO Box 14603"
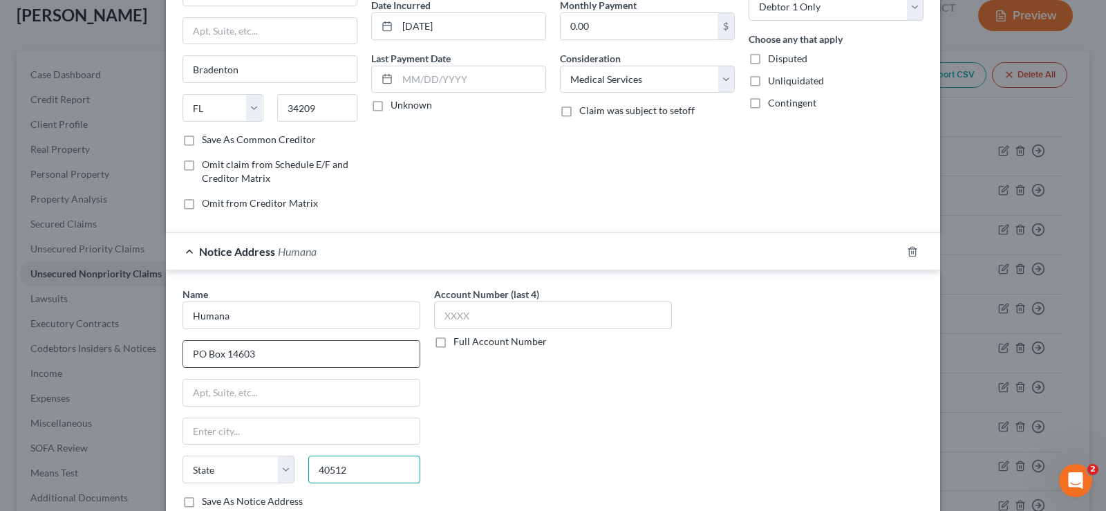
type input "40512"
type input "Lexington"
select select "18"
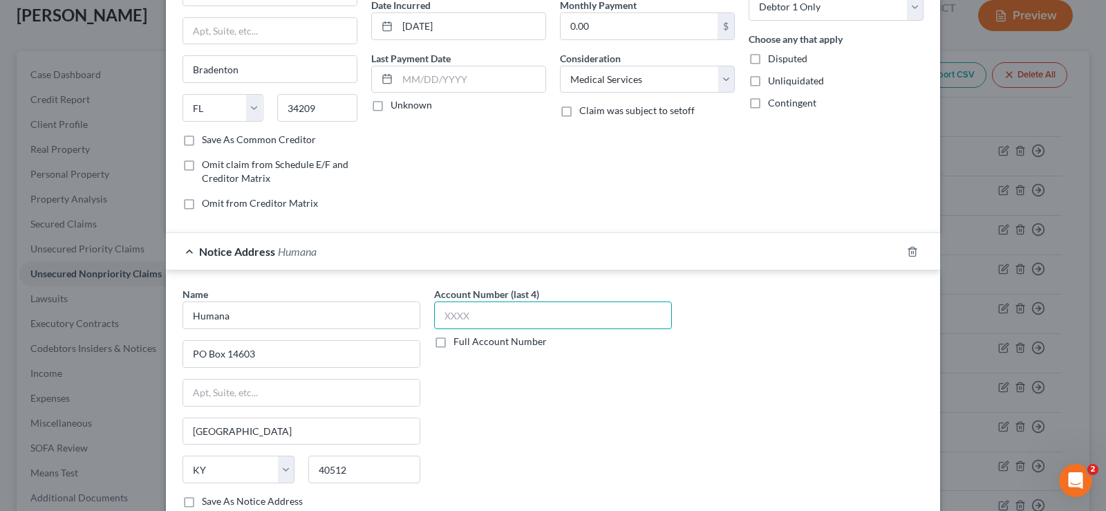
click at [479, 318] on input "text" at bounding box center [553, 316] width 238 height 28
type input "9927"
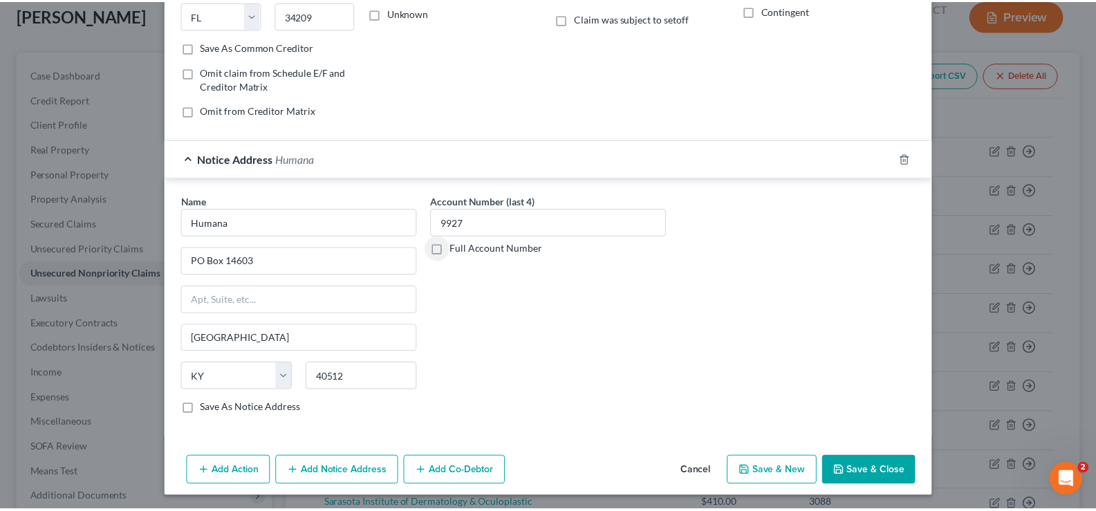
scroll to position [234, 0]
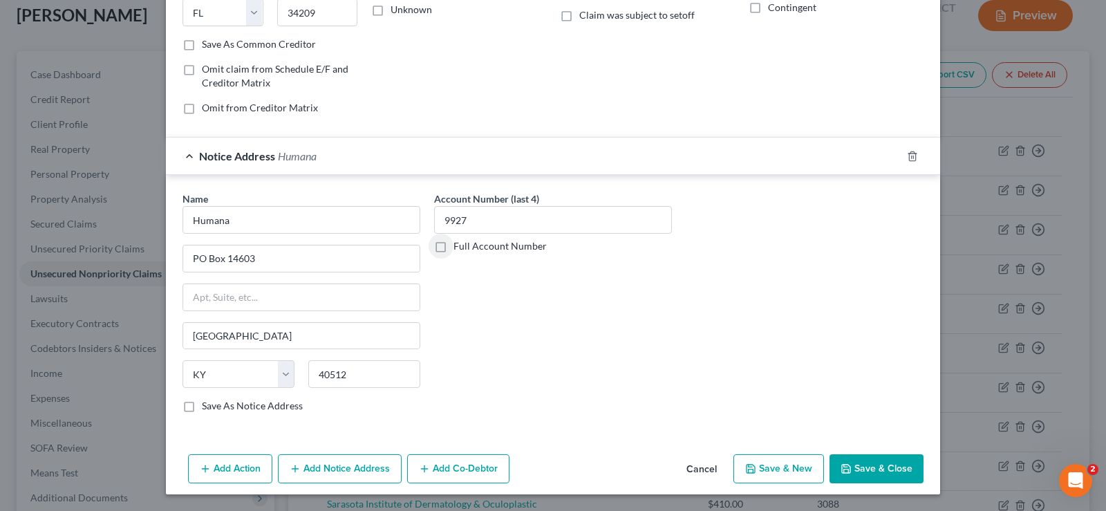
click at [874, 466] on button "Save & Close" at bounding box center [877, 468] width 94 height 29
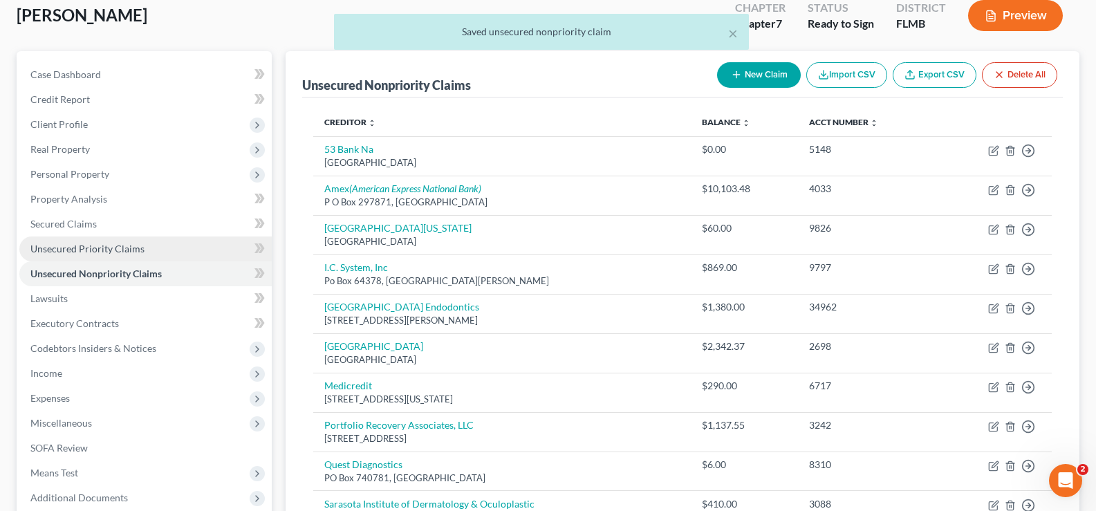
click at [158, 246] on link "Unsecured Priority Claims" at bounding box center [145, 249] width 252 height 25
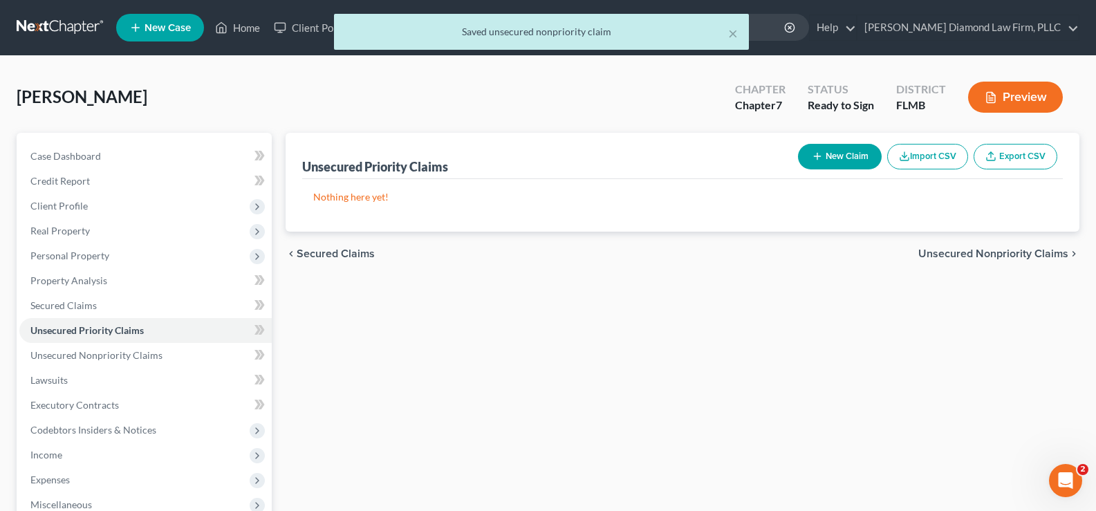
click at [855, 151] on button "New Claim" at bounding box center [840, 157] width 84 height 26
select select "0"
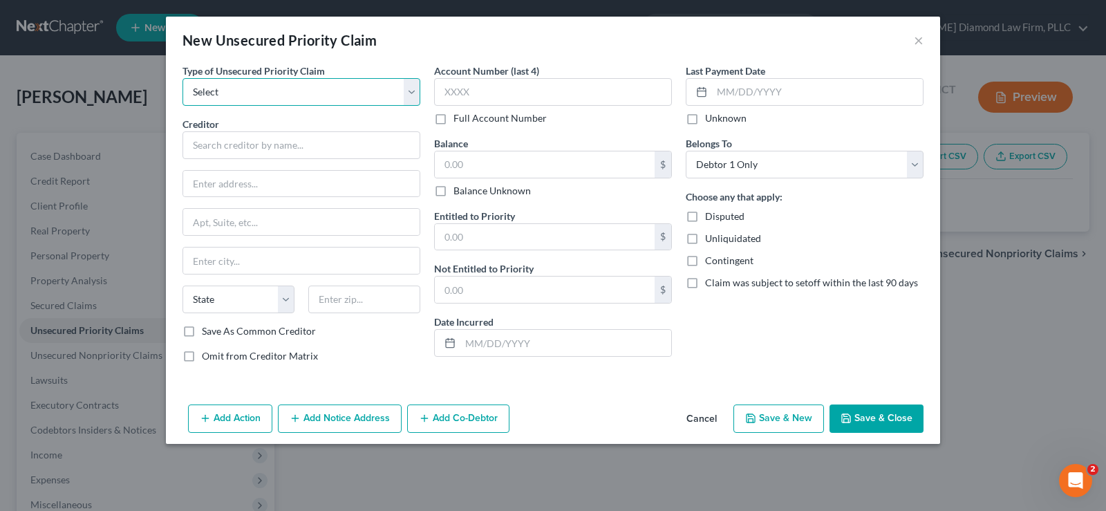
click at [308, 90] on select "Select Taxes & Other Government Units Domestic Support Obligations Extensions o…" at bounding box center [302, 92] width 238 height 28
select select "0"
click at [183, 78] on select "Select Taxes & Other Government Units Domestic Support Obligations Extensions o…" at bounding box center [302, 92] width 238 height 28
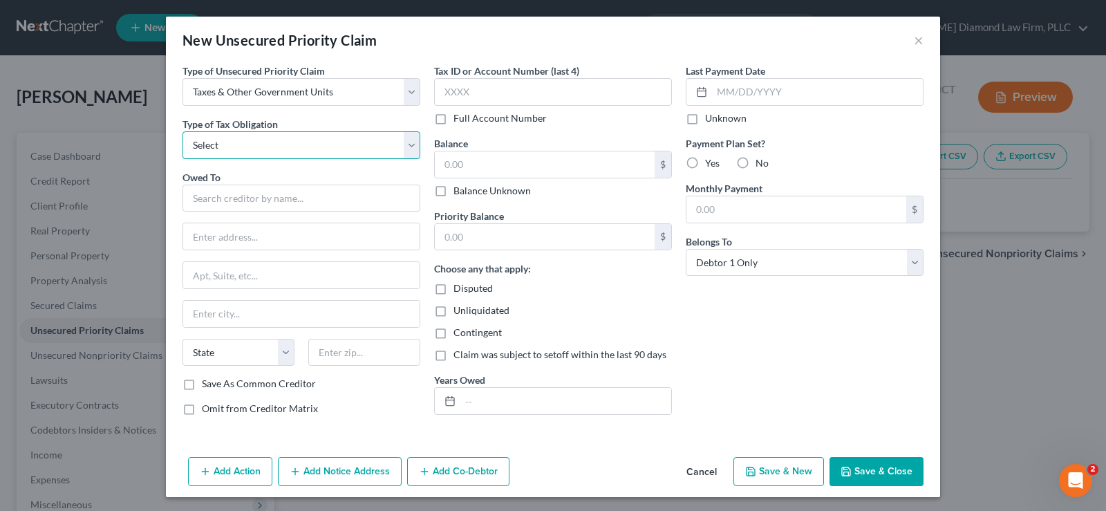
click at [272, 149] on select "Select Federal City State Franchise Tax Board Other" at bounding box center [302, 145] width 238 height 28
select select "0"
click at [183, 131] on select "Select Federal City State Franchise Tax Board Other" at bounding box center [302, 145] width 238 height 28
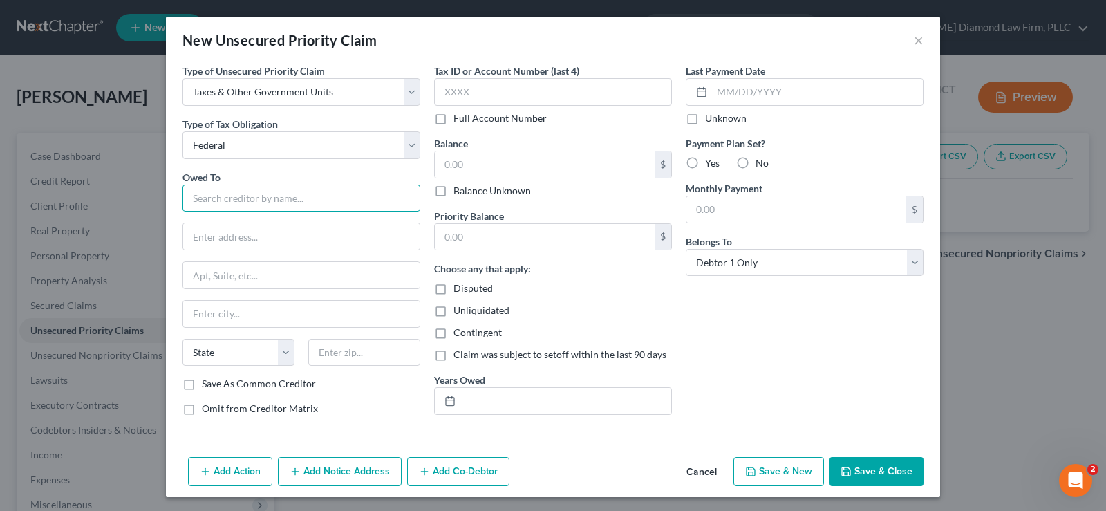
click at [270, 203] on input "text" at bounding box center [302, 199] width 238 height 28
click at [329, 201] on input "Internal Revenue Services" at bounding box center [302, 199] width 238 height 28
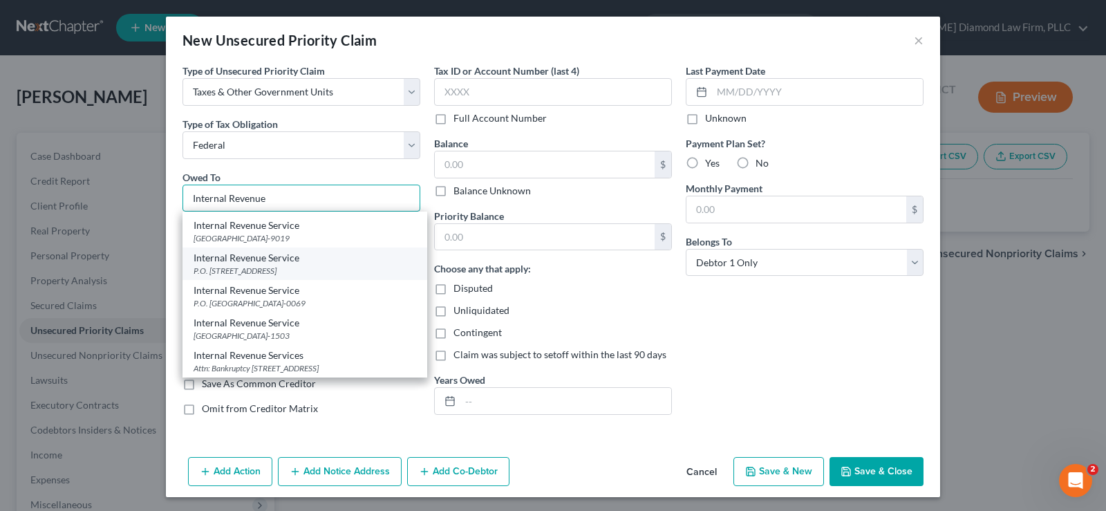
scroll to position [3, 0]
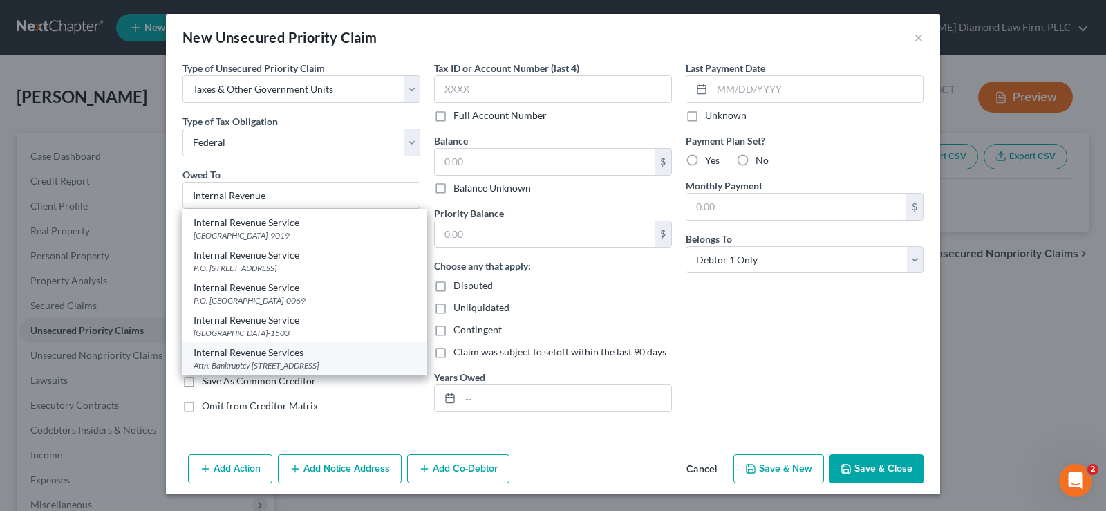
click at [315, 360] on div "Attn: Bankruptcy PO Box 7346, Philadelphia, PA 19101" at bounding box center [305, 366] width 223 height 12
type input "Internal Revenue Services"
type input "Attn: Bankruptcy"
type input "PO Box 7346"
type input "Philadelphia"
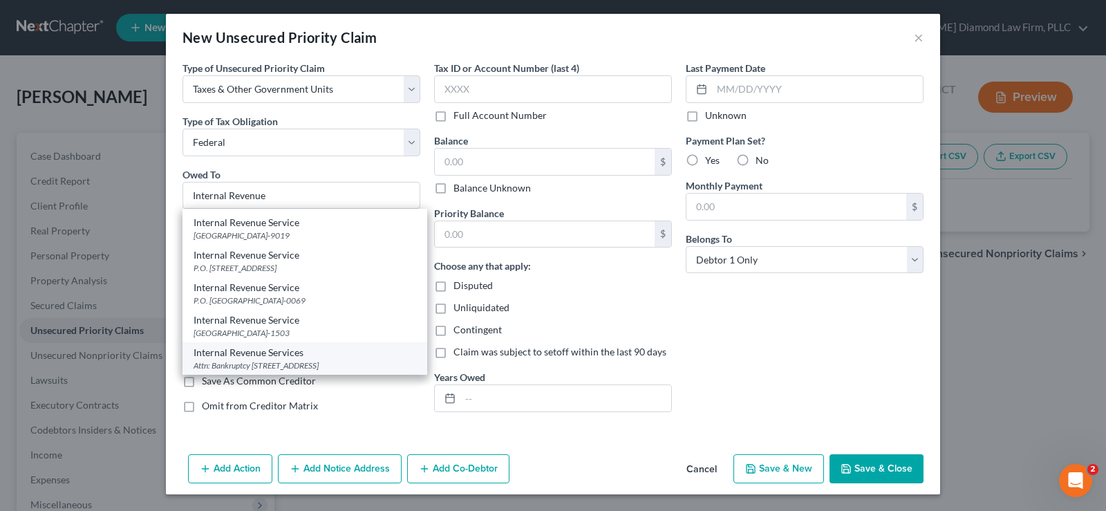
select select "39"
type input "19101"
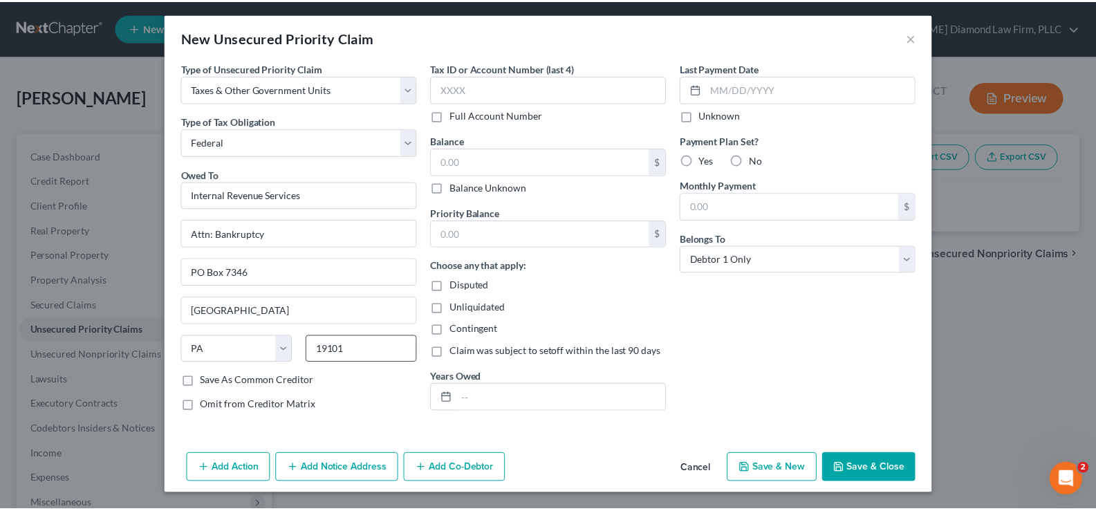
scroll to position [0, 0]
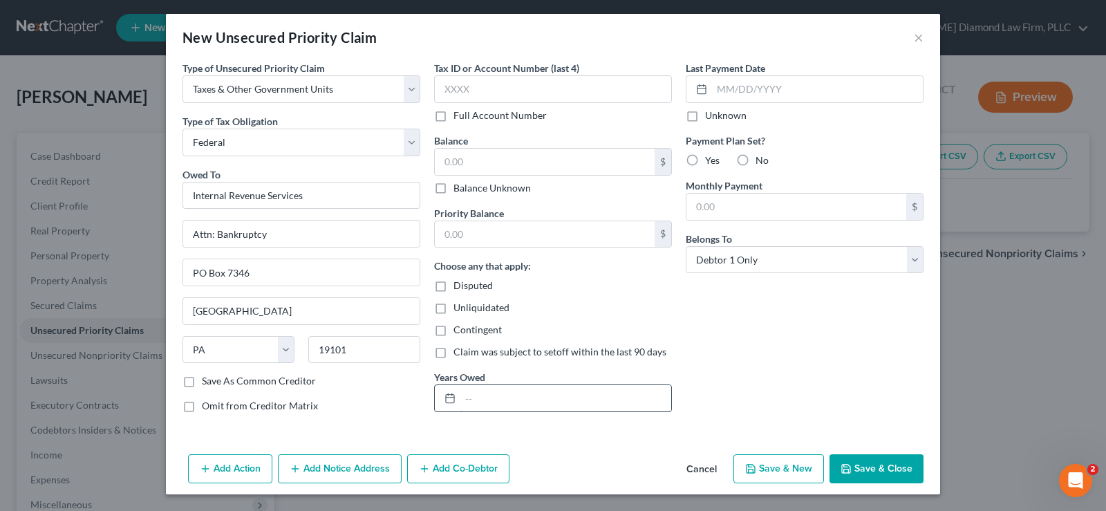
click at [489, 406] on input "text" at bounding box center [566, 398] width 211 height 26
type input "2023 and 2024"
click at [454, 185] on label "Balance Unknown" at bounding box center [492, 188] width 77 height 14
click at [459, 185] on input "Balance Unknown" at bounding box center [463, 185] width 9 height 9
checkbox input "true"
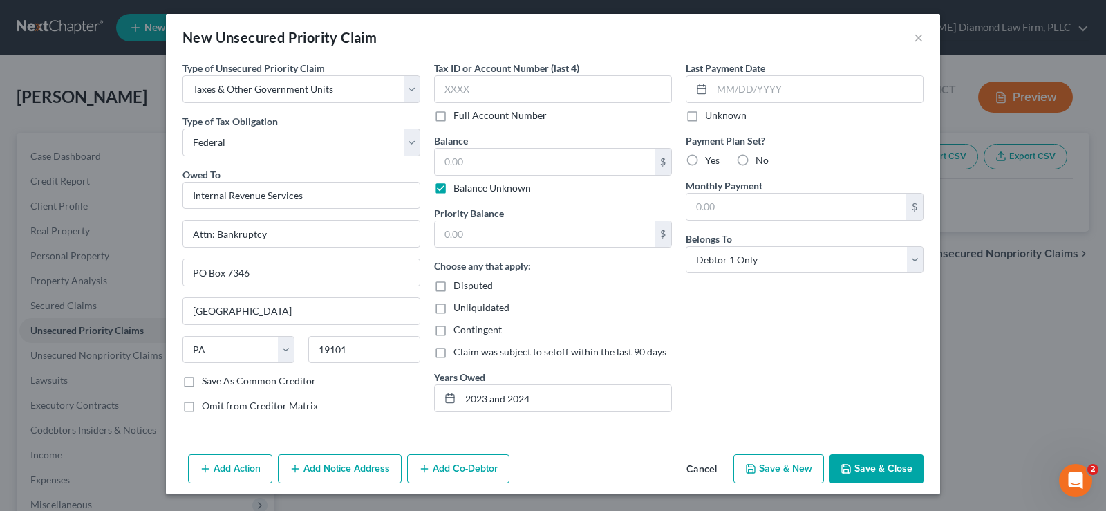
type input "0.00"
click at [756, 163] on label "No" at bounding box center [762, 161] width 13 height 14
click at [761, 163] on input "No" at bounding box center [765, 158] width 9 height 9
radio input "true"
click at [871, 472] on button "Save & Close" at bounding box center [877, 468] width 94 height 29
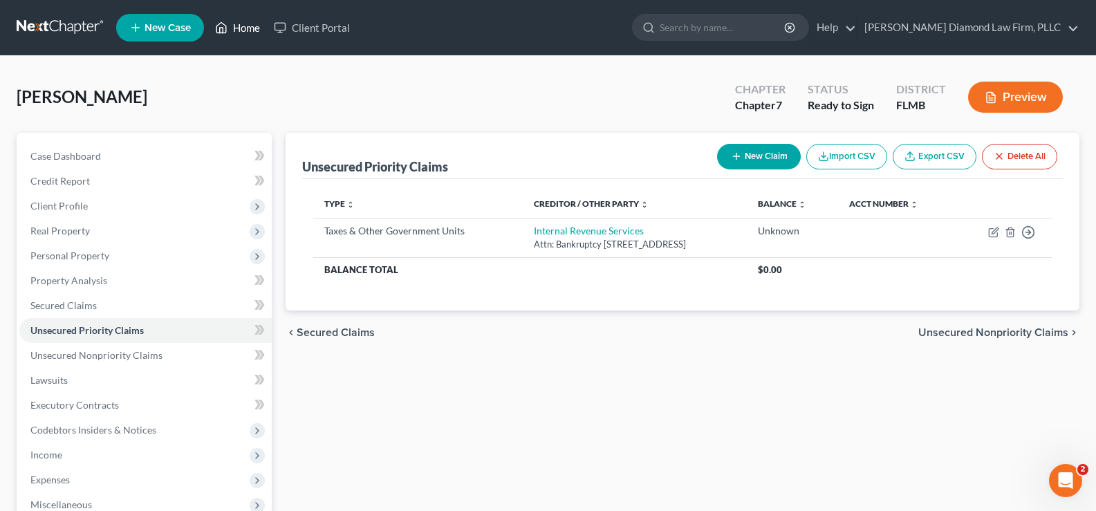
click at [240, 28] on link "Home" at bounding box center [237, 27] width 59 height 25
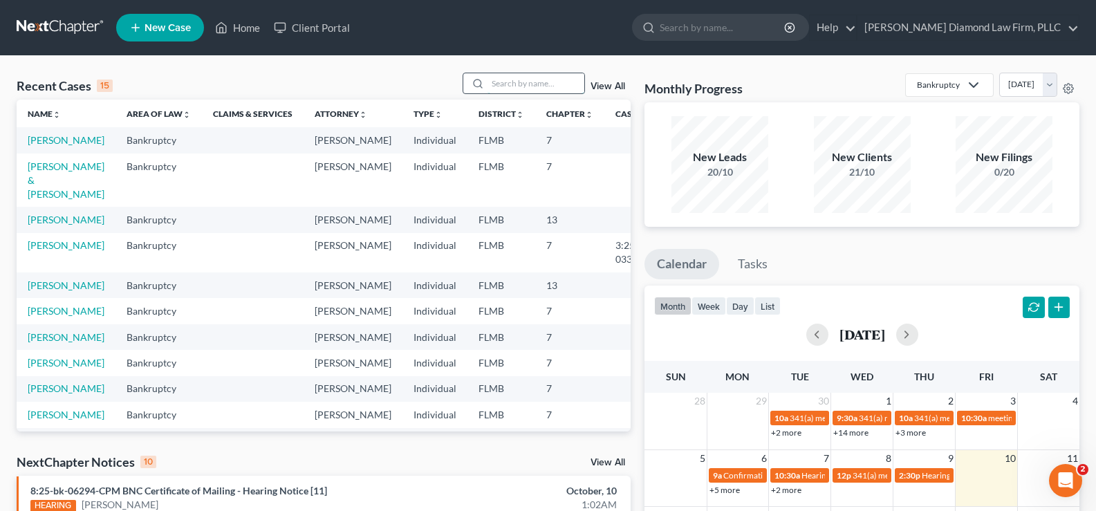
click at [520, 81] on input "search" at bounding box center [536, 83] width 97 height 20
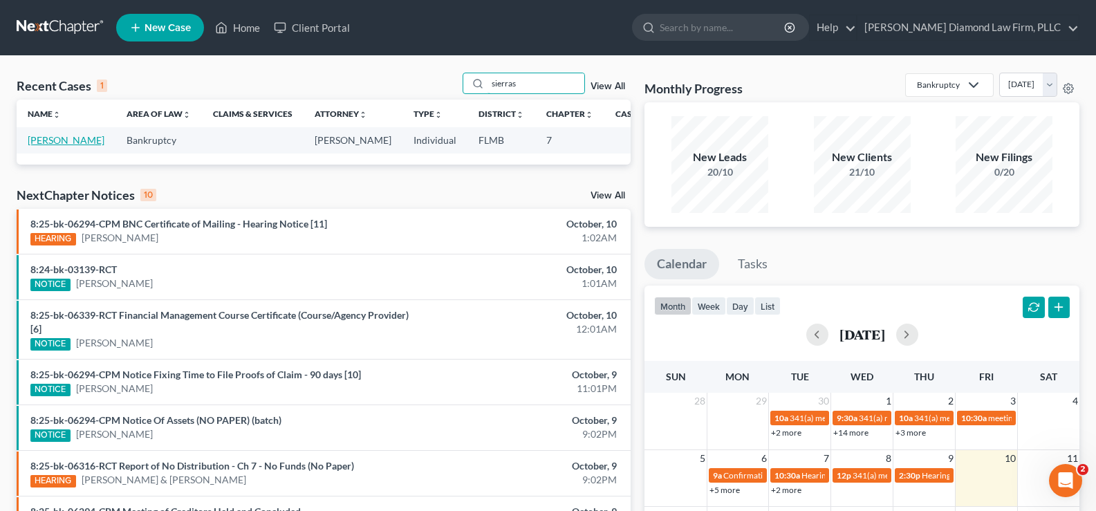
type input "sierras"
click at [35, 146] on link "Sierras, Marisol" at bounding box center [66, 140] width 77 height 12
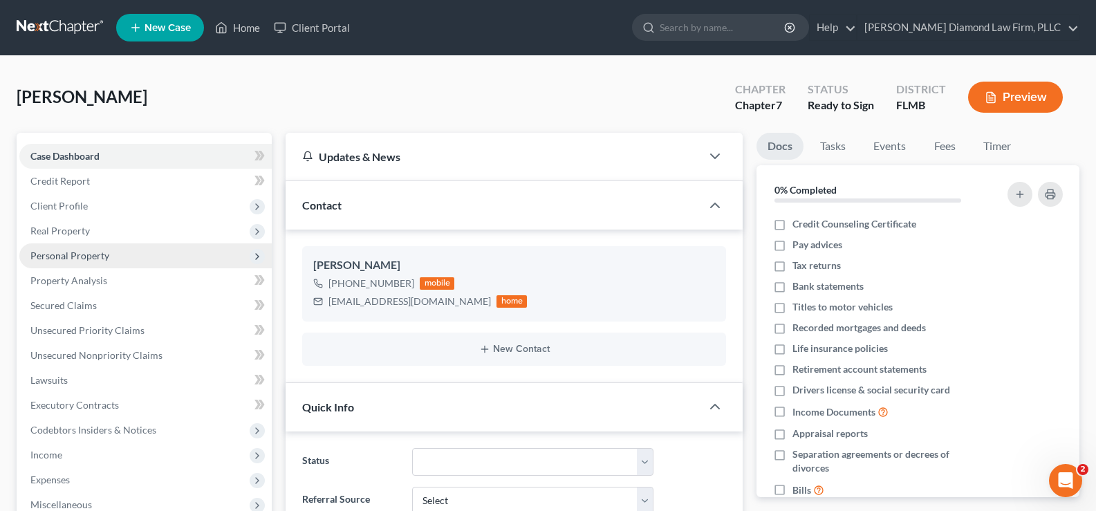
click at [94, 256] on span "Personal Property" at bounding box center [69, 256] width 79 height 12
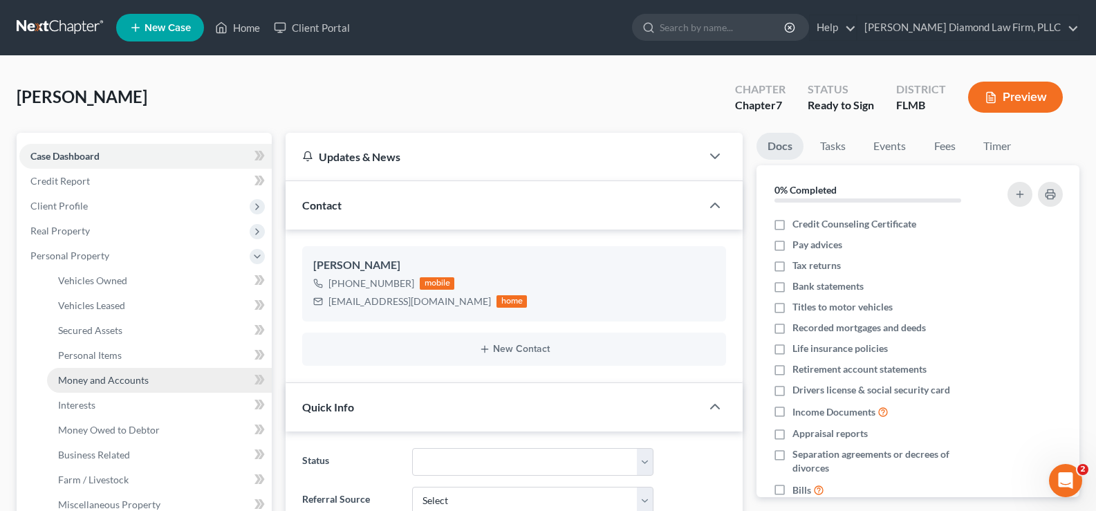
click at [124, 381] on span "Money and Accounts" at bounding box center [103, 380] width 91 height 12
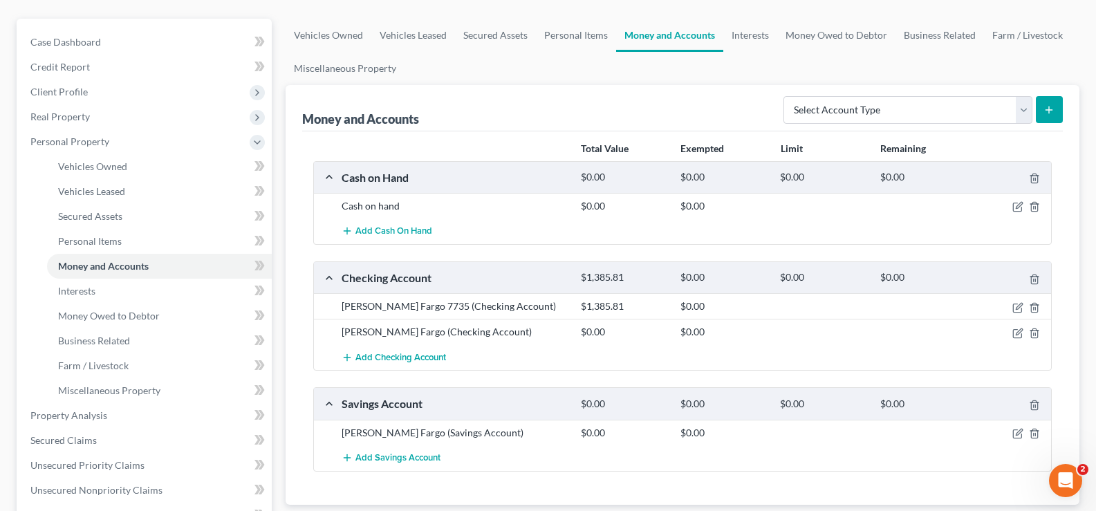
scroll to position [138, 0]
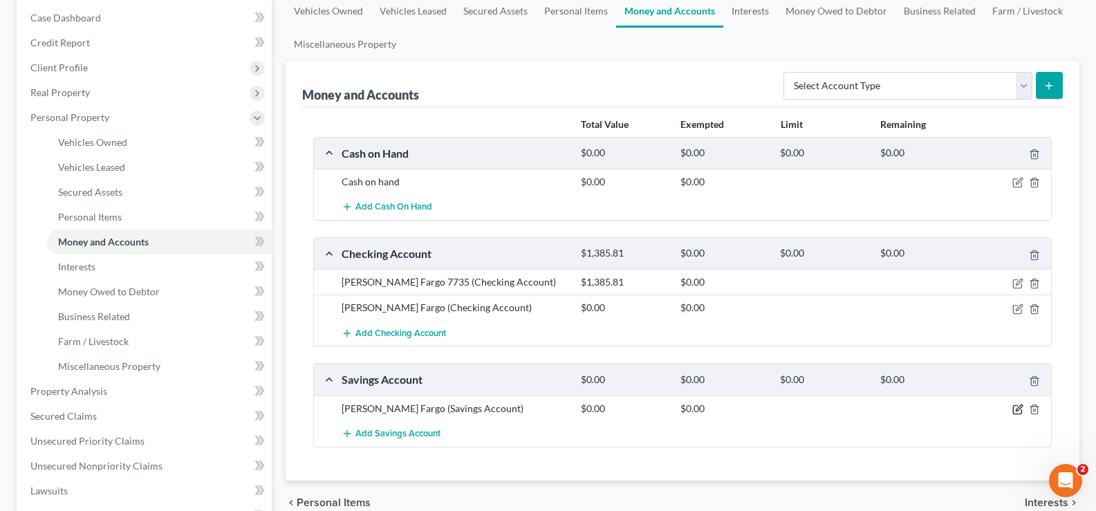
click at [1016, 409] on icon "button" at bounding box center [1017, 409] width 11 height 11
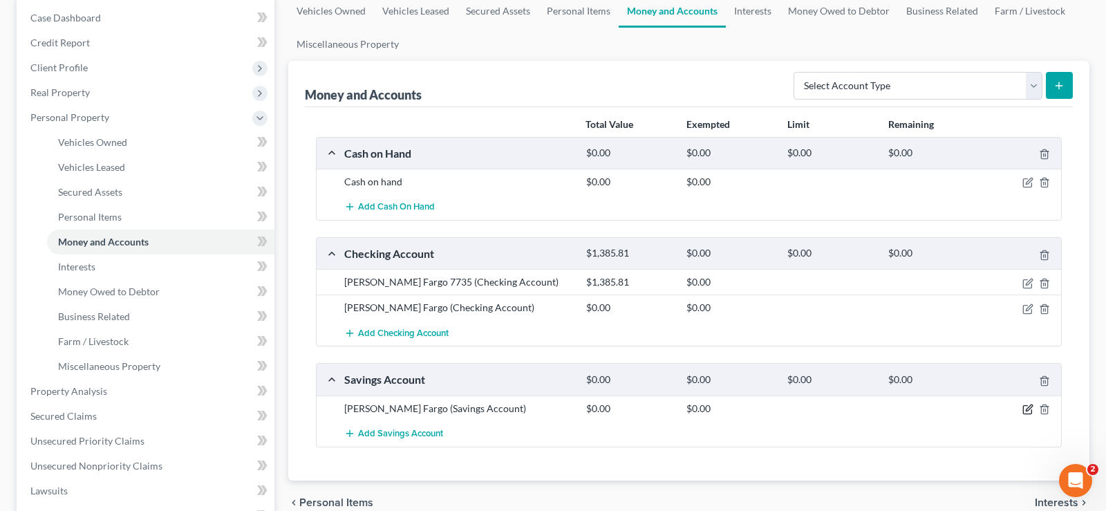
select select "38"
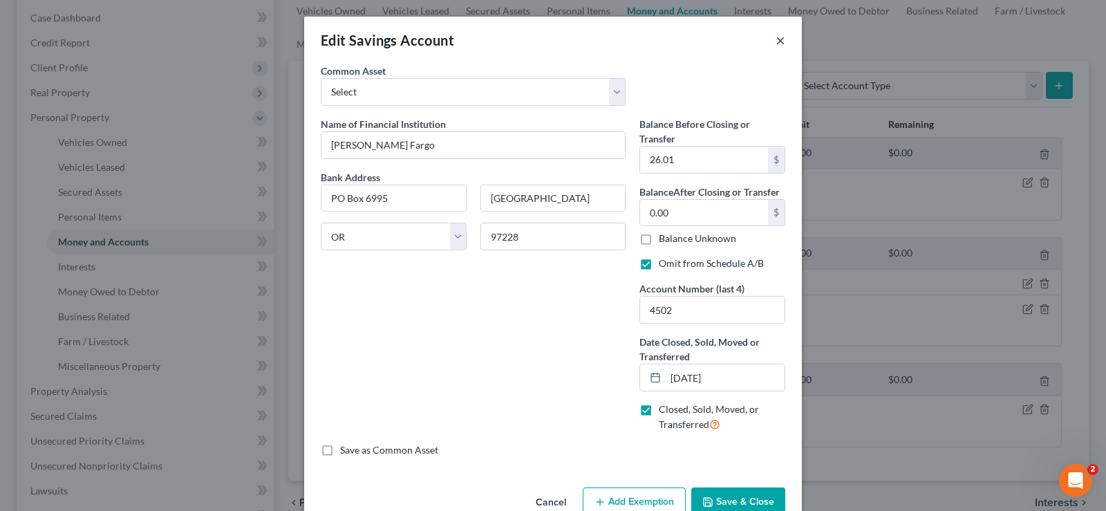
click at [779, 39] on button "×" at bounding box center [781, 40] width 10 height 17
